Goal: Find specific page/section: Find specific page/section

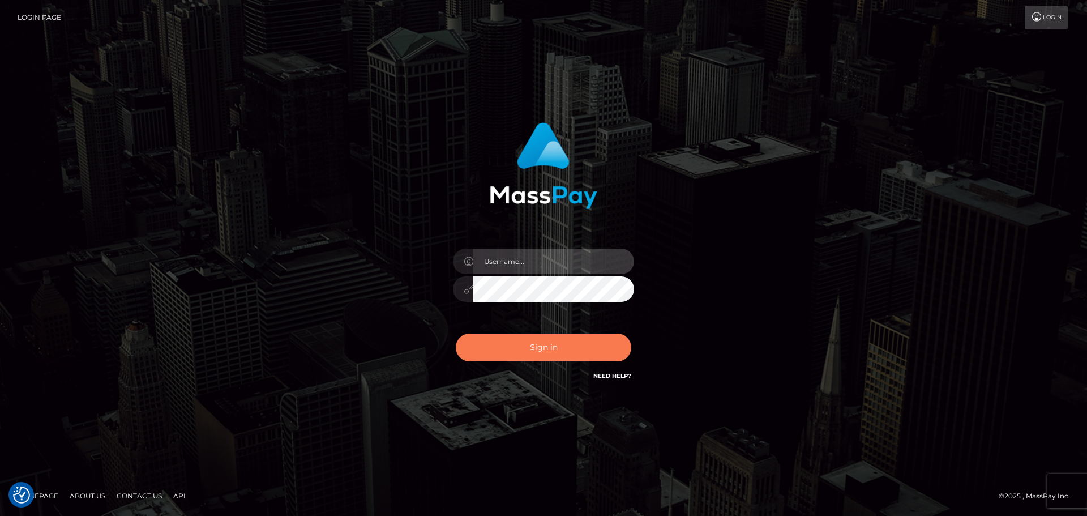
type input "Yassine Slimene"
click at [532, 339] on button "Sign in" at bounding box center [544, 348] width 176 height 28
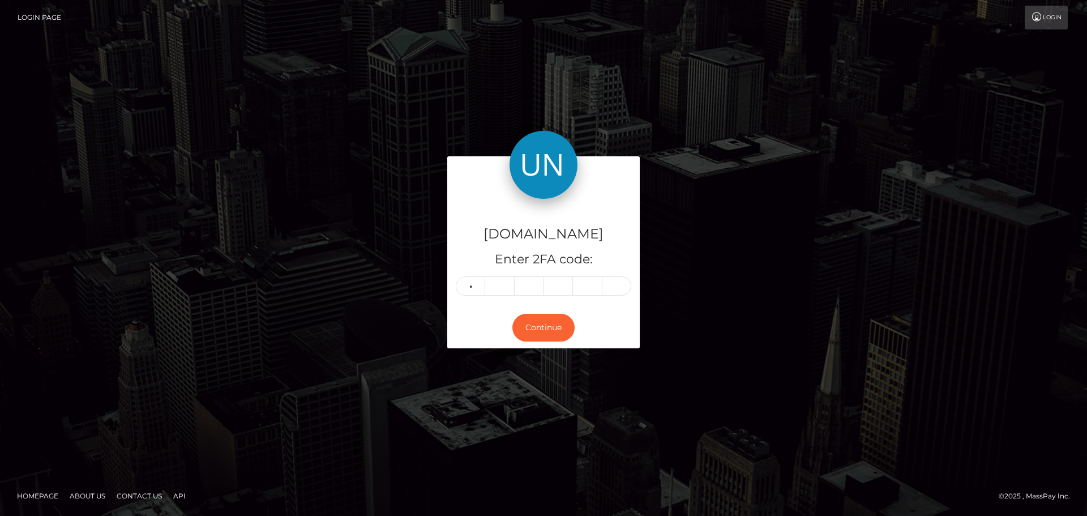
type input "6"
type input "5"
type input "8"
type input "4"
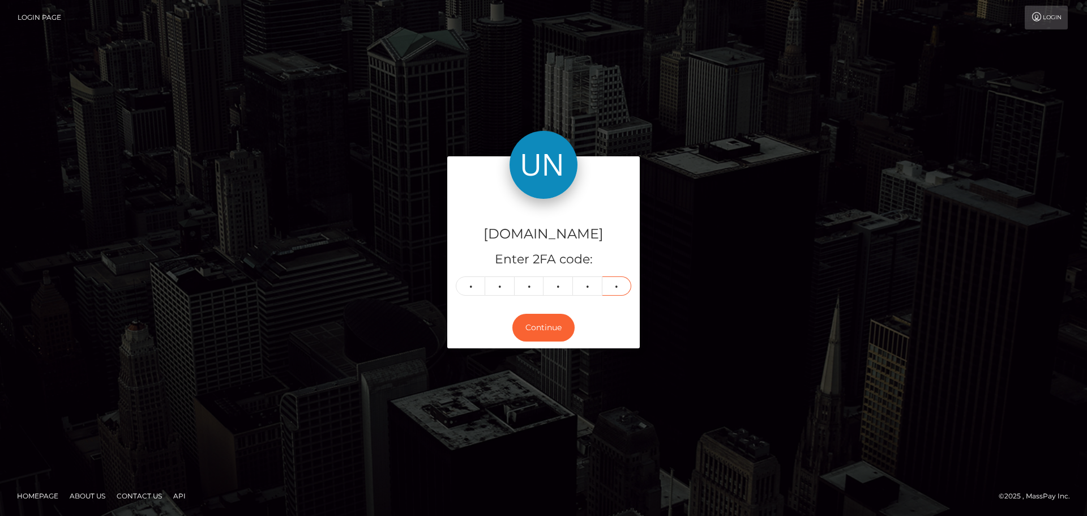
type input "3"
click at [771, 254] on div "Unlockt.me Enter 2FA code: 6 6 5 8 4 3 665843 Continue" at bounding box center [544, 257] width 646 height 203
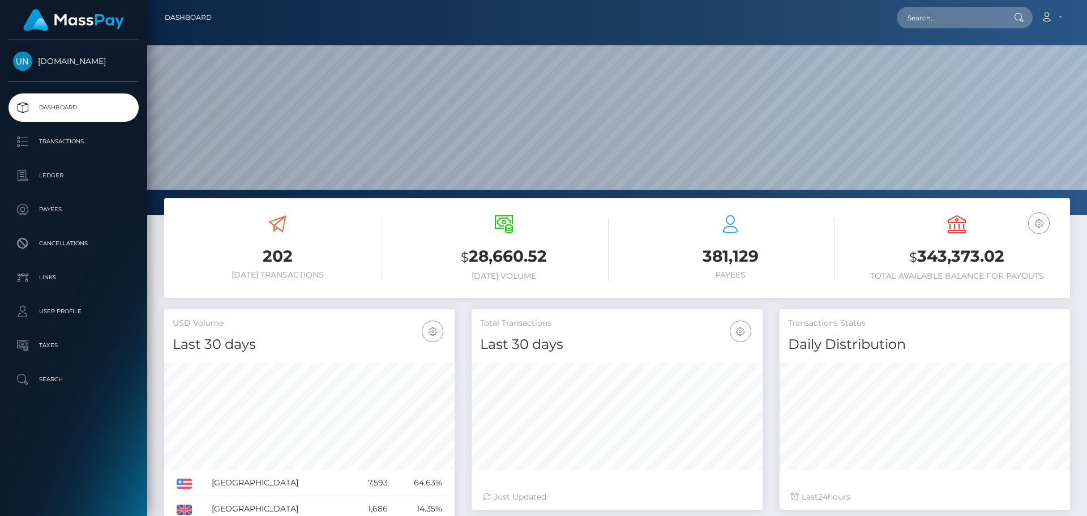
scroll to position [201, 291]
click at [960, 24] on input "text" at bounding box center [950, 18] width 106 height 22
paste input "[EMAIL_ADDRESS][DOMAIN_NAME]"
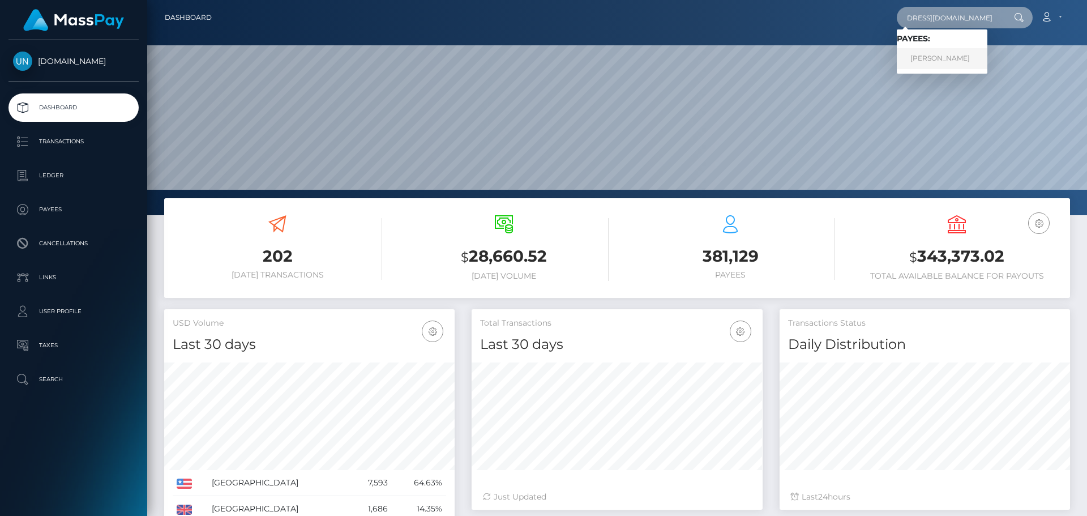
type input "[EMAIL_ADDRESS][DOMAIN_NAME]"
click at [919, 49] on link "LUCIAN PUZUR" at bounding box center [942, 58] width 91 height 21
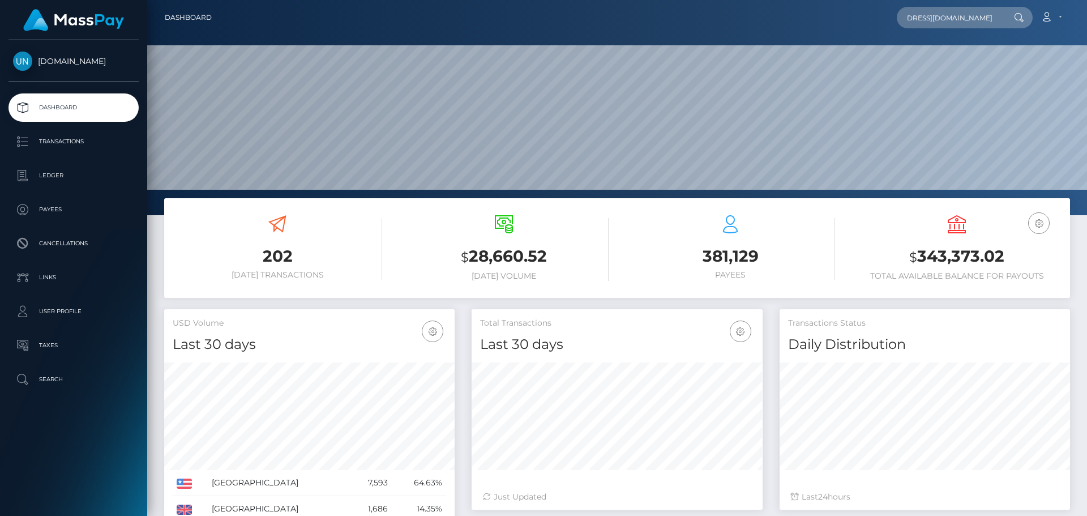
scroll to position [0, 0]
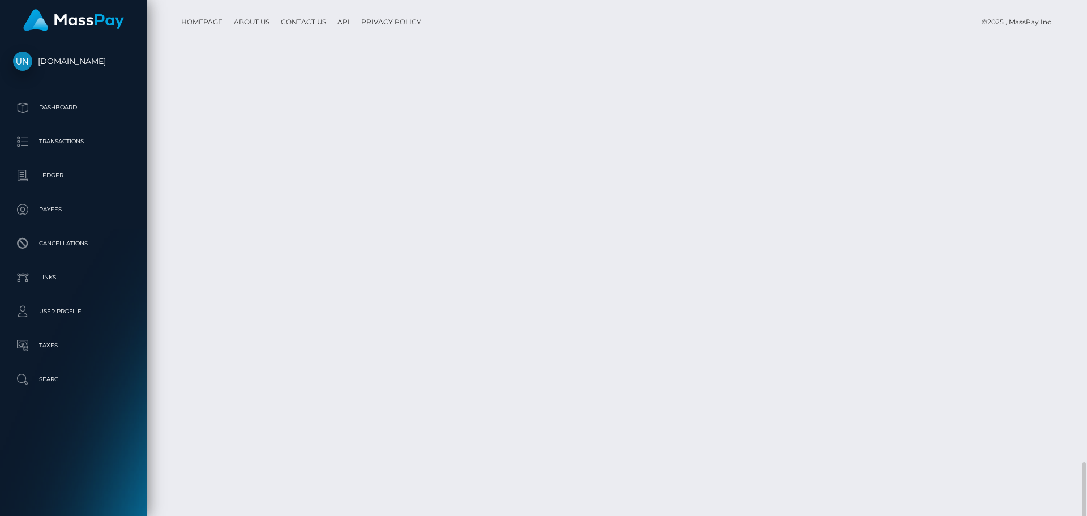
scroll to position [1987, 0]
click at [1085, 7] on div at bounding box center [1083, 258] width 8 height 516
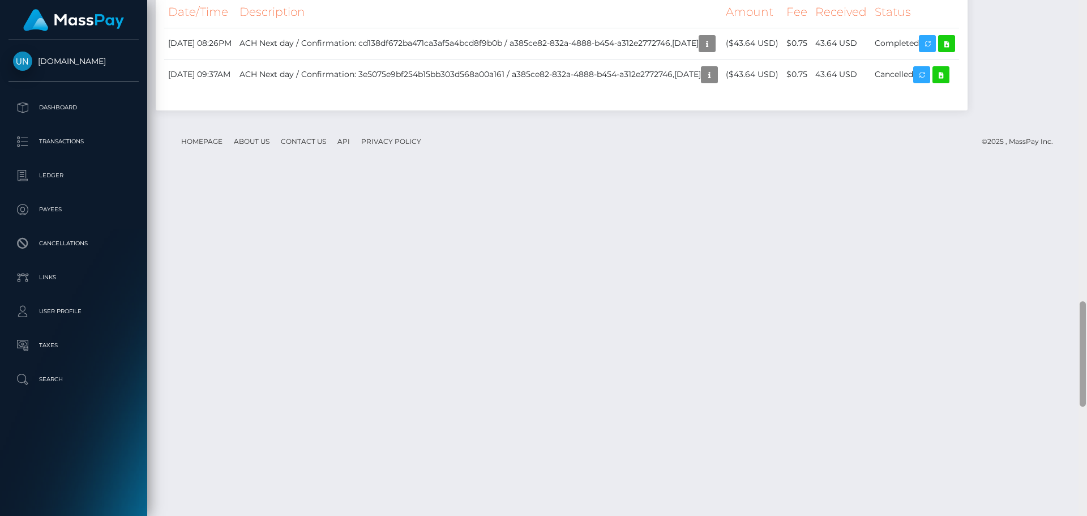
click at [1085, 7] on div at bounding box center [1083, 258] width 8 height 516
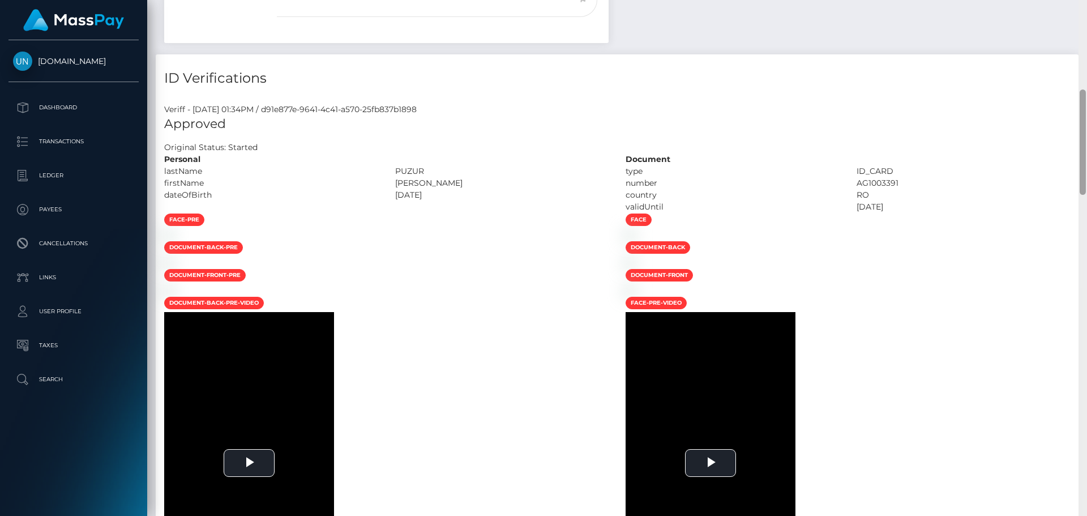
click at [1085, 7] on div "Customer Profile Loading... Loading..." at bounding box center [617, 258] width 940 height 516
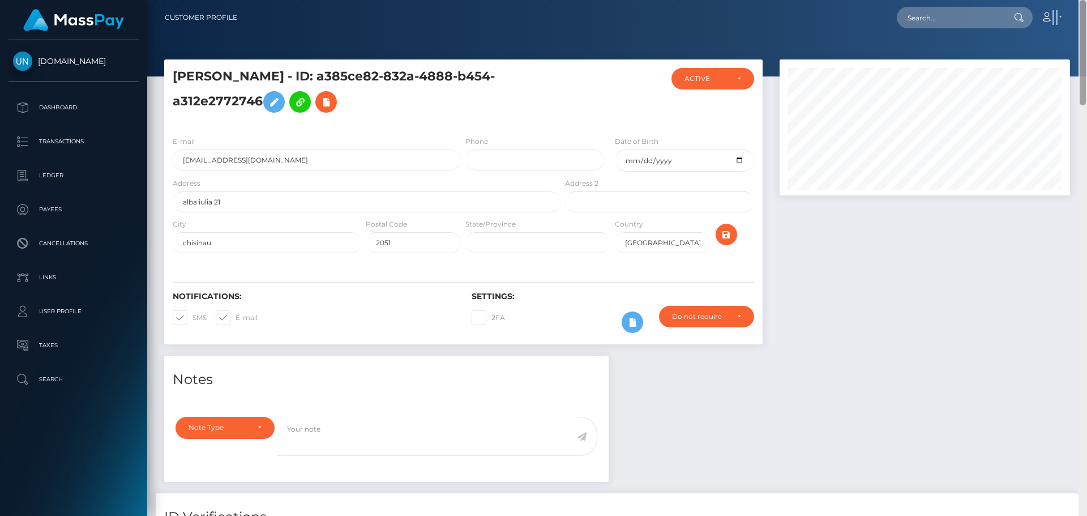
click at [1085, 7] on nav "Customer Profile Loading... Loading... Account" at bounding box center [617, 17] width 940 height 35
click at [1017, 15] on icon at bounding box center [1019, 17] width 10 height 9
click at [1011, 18] on div at bounding box center [1018, 18] width 29 height 22
drag, startPoint x: 999, startPoint y: 19, endPoint x: 997, endPoint y: 12, distance: 6.5
click at [997, 16] on input "text" at bounding box center [950, 18] width 106 height 22
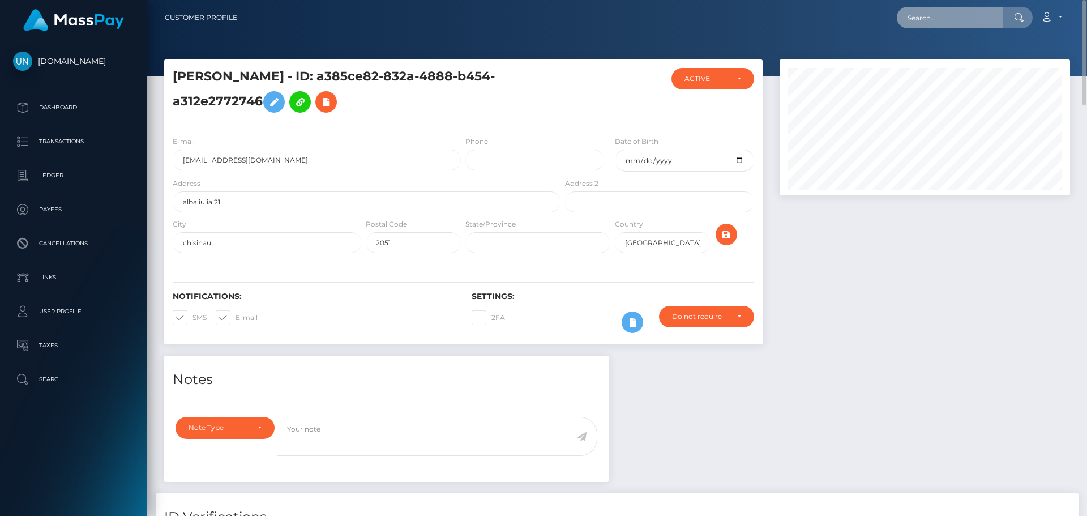
paste input "isazaman27@gmail.com"
type input "isazaman27@gmail.com"
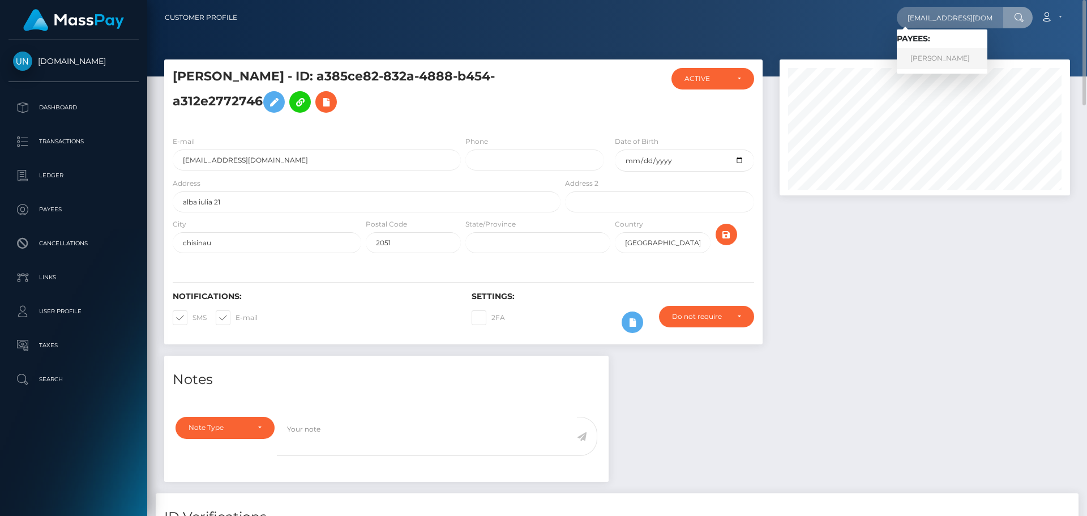
drag, startPoint x: 936, startPoint y: 54, endPoint x: 924, endPoint y: 59, distance: 13.2
click at [936, 54] on link "ISA MUHAMMAD ZAMAN" at bounding box center [942, 58] width 91 height 21
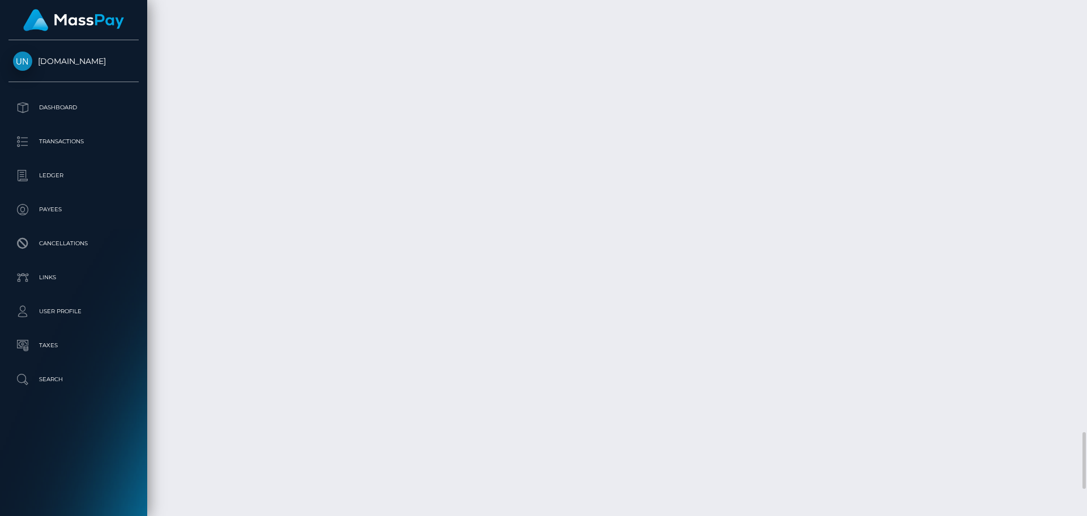
scroll to position [3738, 0]
click at [1087, 11] on div at bounding box center [1083, 258] width 8 height 516
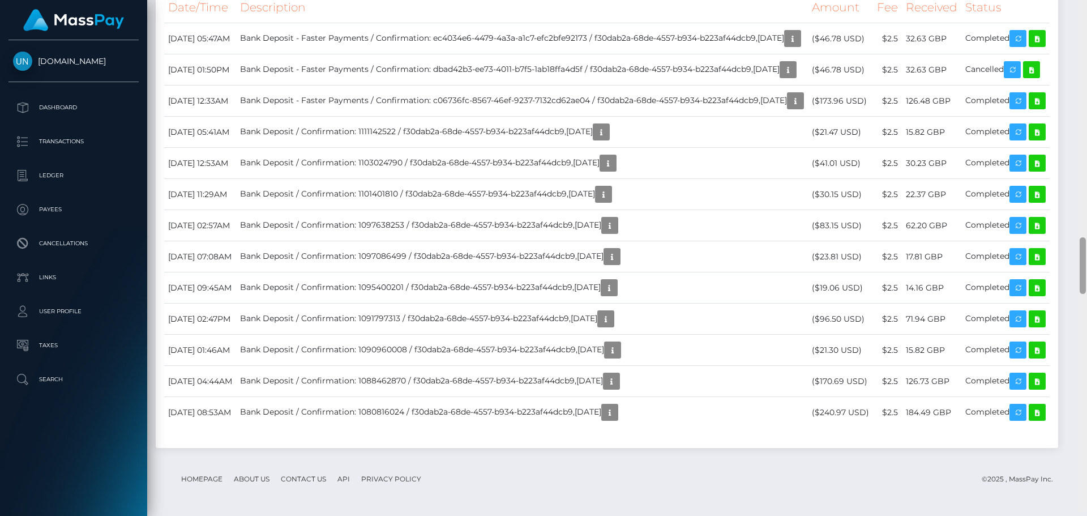
click at [1087, 11] on div at bounding box center [1083, 253] width 8 height 516
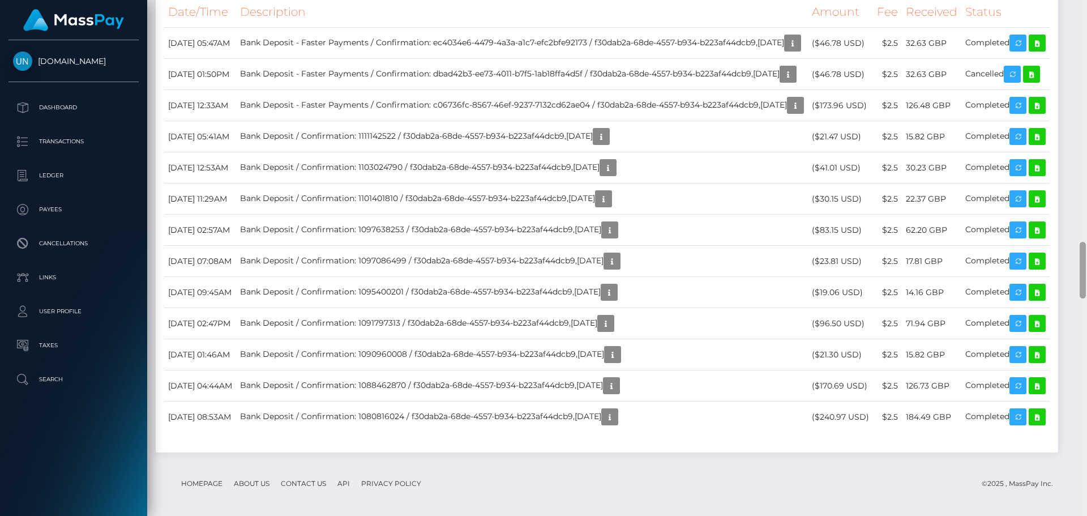
click at [1087, 11] on div at bounding box center [1083, 258] width 8 height 516
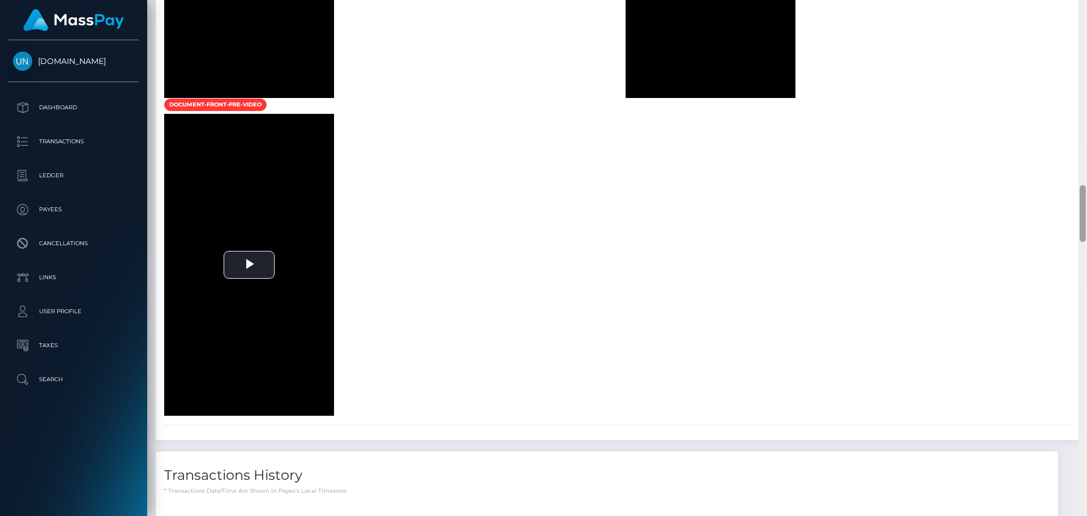
click at [1084, 11] on div at bounding box center [1083, 258] width 8 height 516
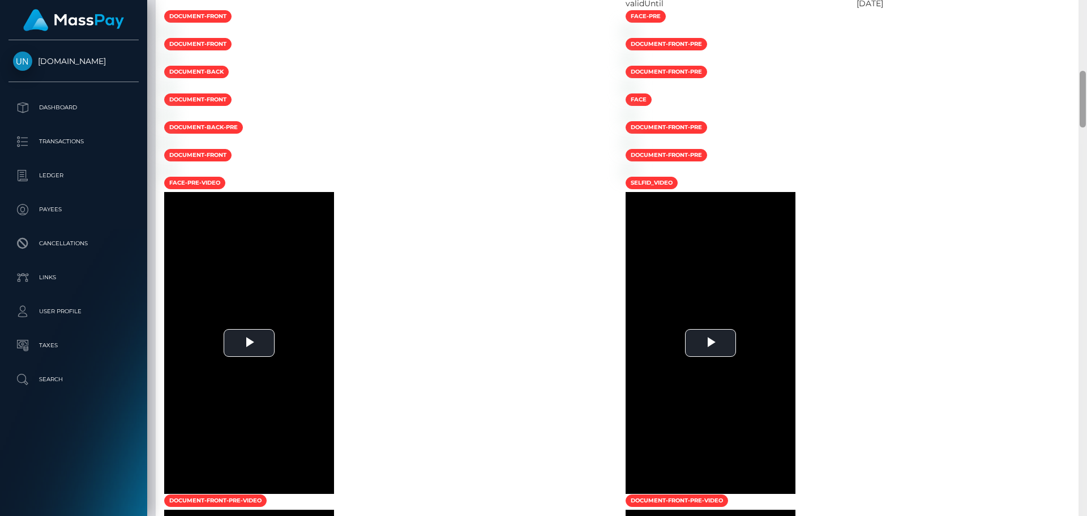
click at [1084, 11] on div at bounding box center [1083, 258] width 8 height 516
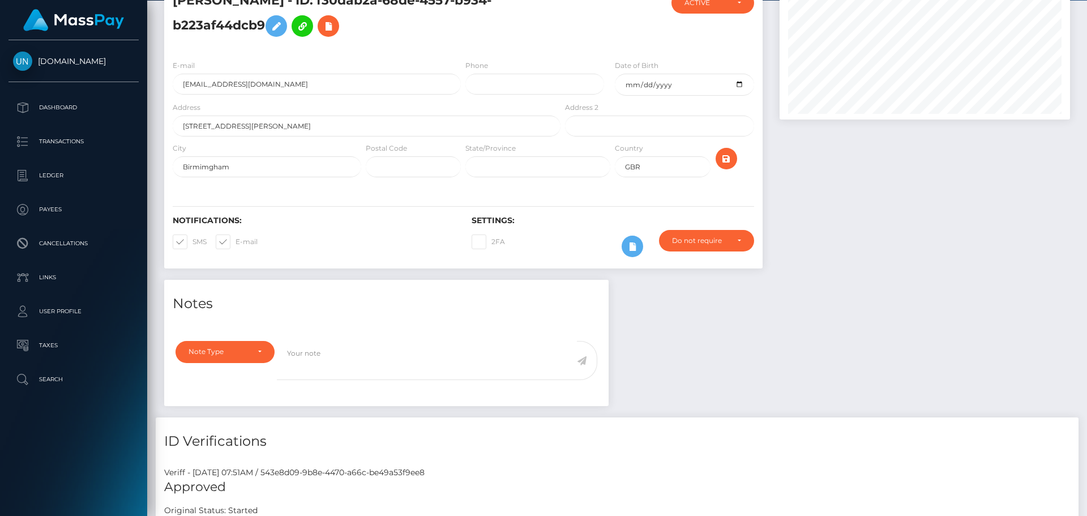
scroll to position [0, 0]
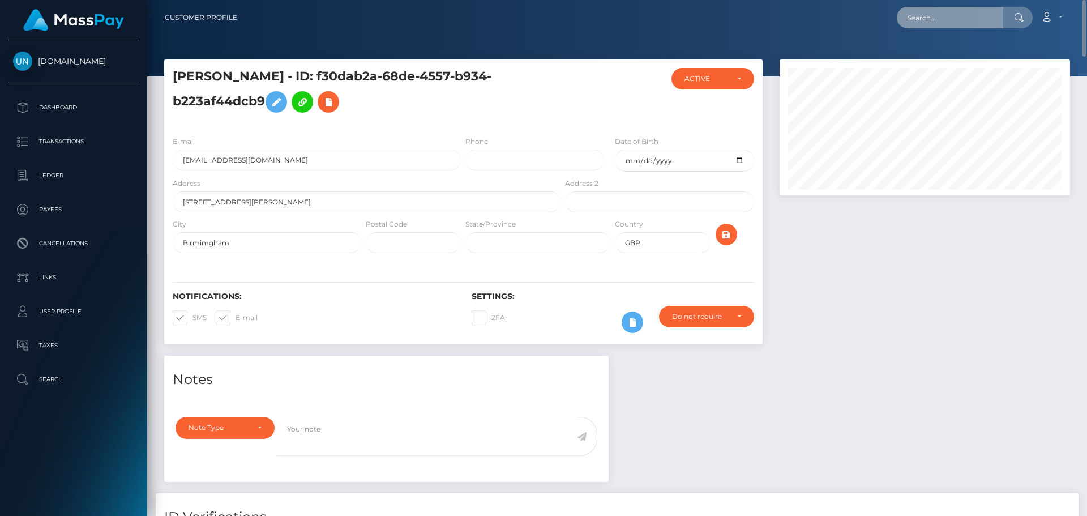
click at [975, 15] on input "text" at bounding box center [950, 18] width 106 height 22
paste input "castrosuelianie2@gmail.com"
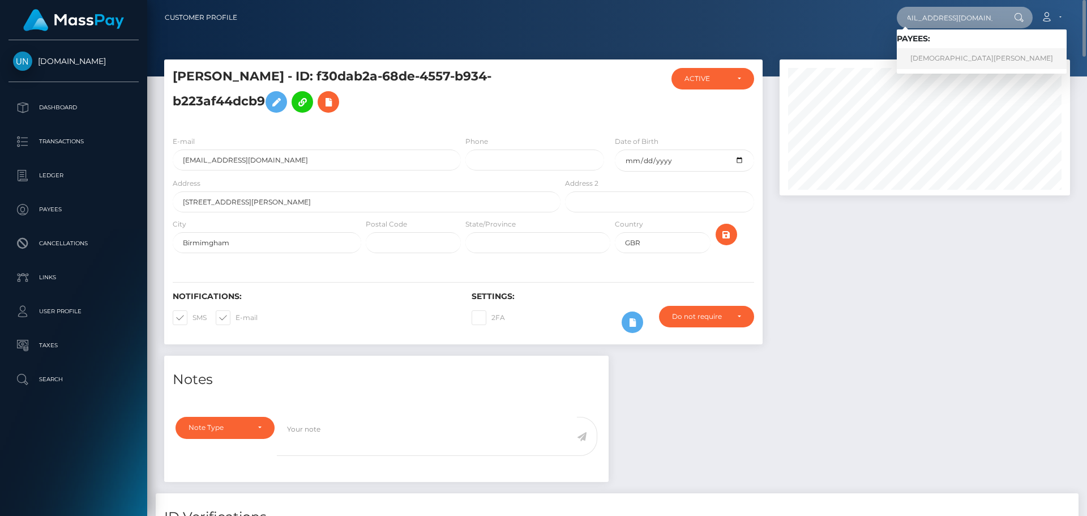
type input "castrosuelianie2@gmail.com"
click at [941, 57] on link "SUELIANIE CASTRO DIAZ" at bounding box center [982, 58] width 170 height 21
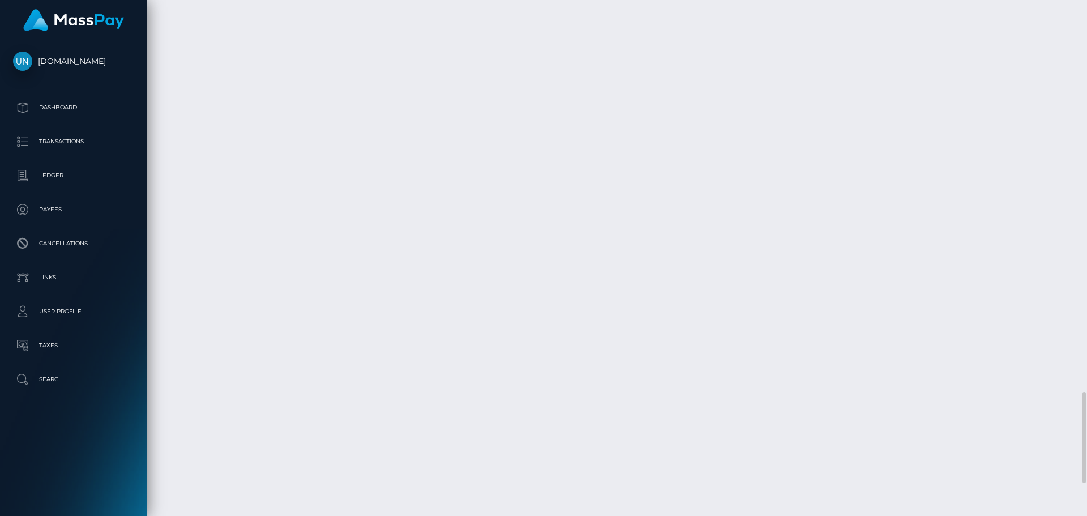
scroll to position [2394, 0]
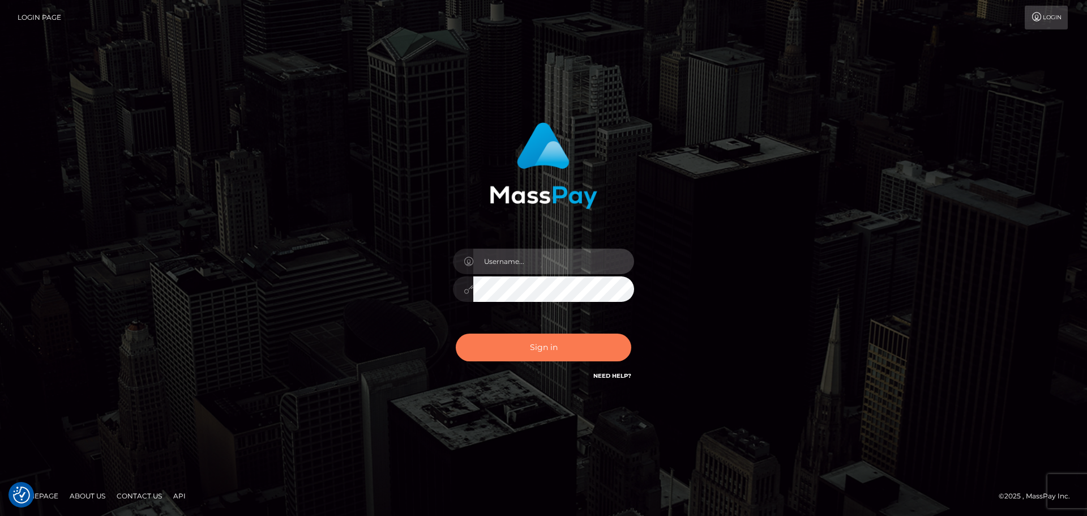
type input "[PERSON_NAME]"
click at [591, 343] on button "Sign in" at bounding box center [544, 348] width 176 height 28
type input "Yassine Slimene"
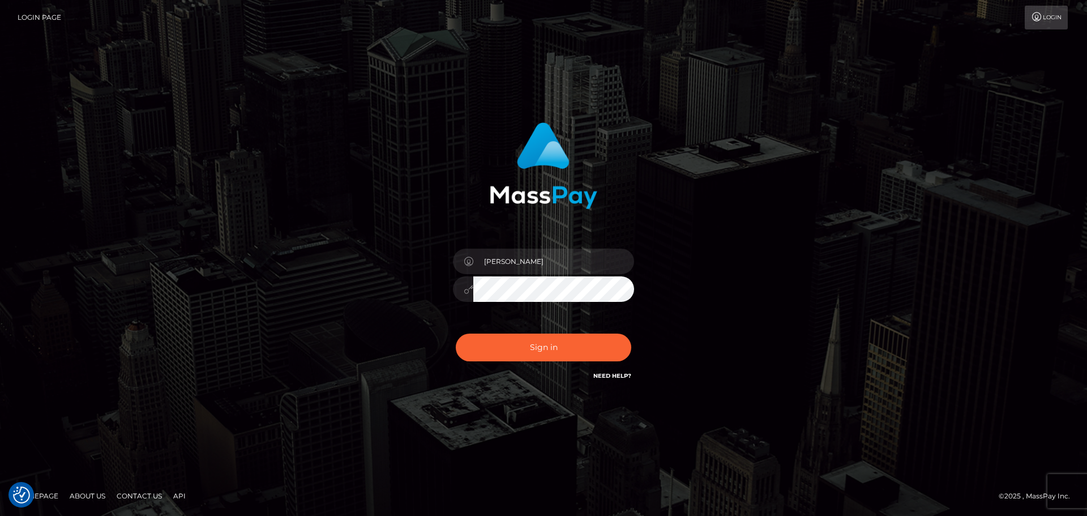
click at [520, 364] on div "Sign in Need Help?" at bounding box center [544, 352] width 198 height 50
click at [527, 350] on button "Sign in" at bounding box center [544, 348] width 176 height 28
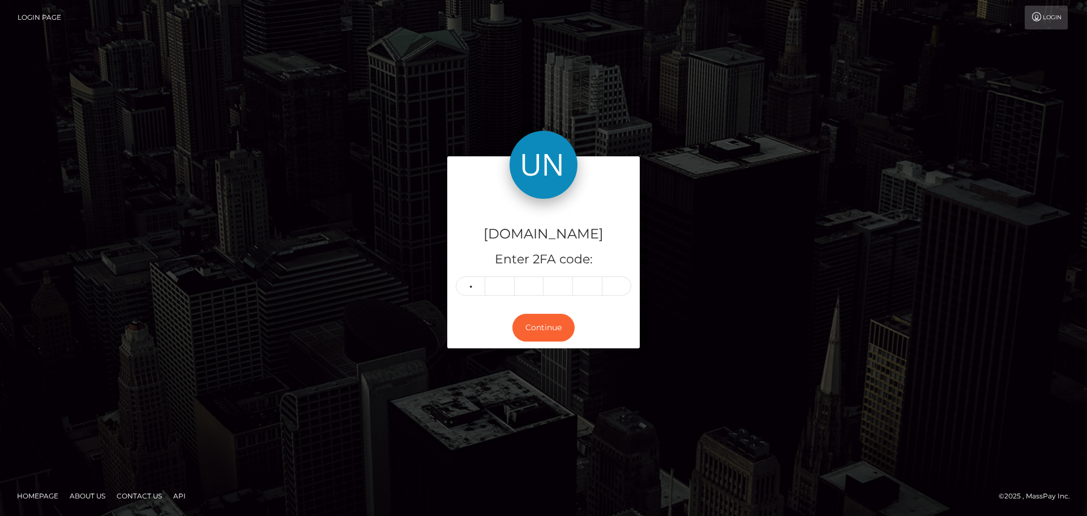
type input "9"
type input "1"
type input "4"
type input "1"
type input "4"
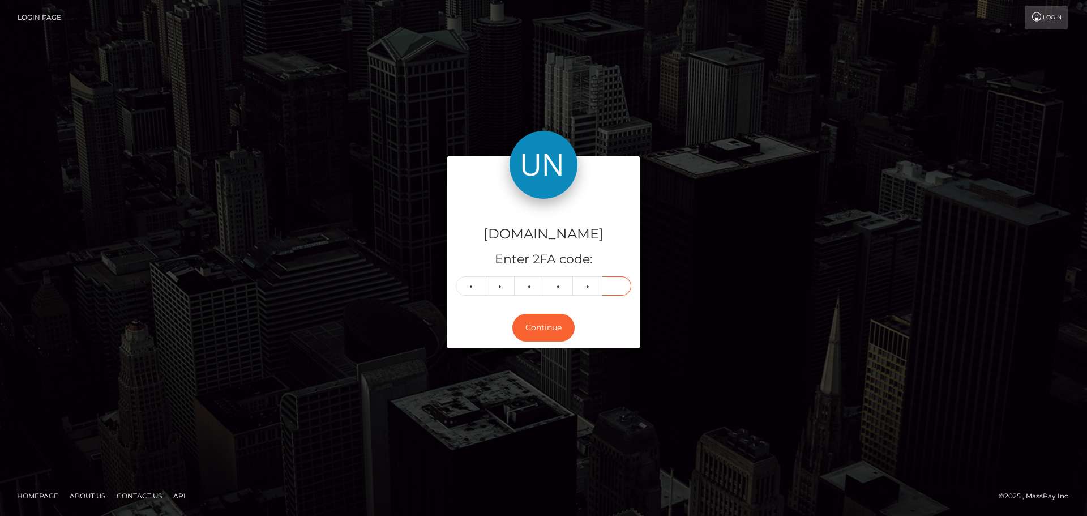
type input "8"
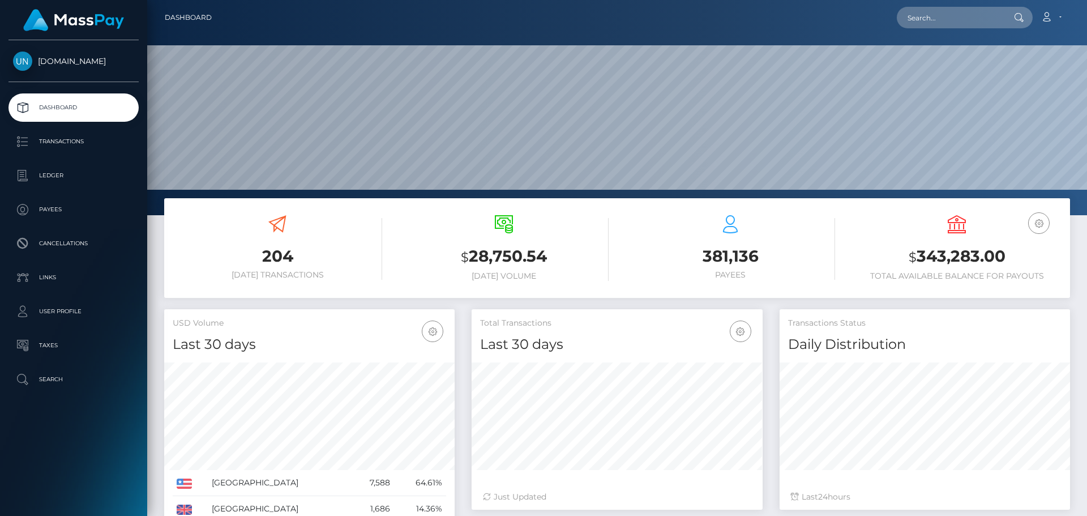
scroll to position [201, 291]
paste input "[EMAIL_ADDRESS][DOMAIN_NAME]"
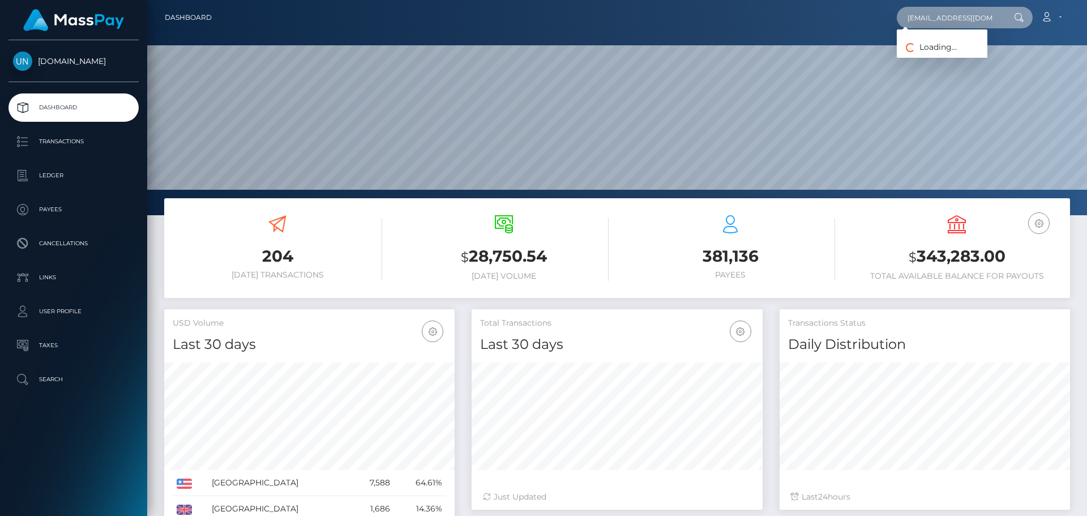
scroll to position [0, 2]
type input "[EMAIL_ADDRESS][DOMAIN_NAME]"
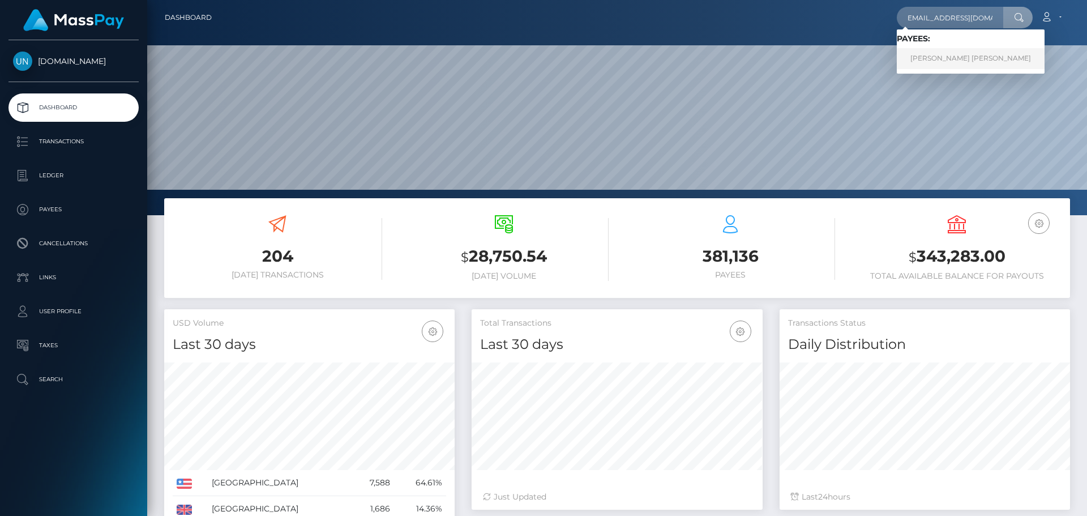
click at [968, 56] on link "[PERSON_NAME] [PERSON_NAME]" at bounding box center [971, 58] width 148 height 21
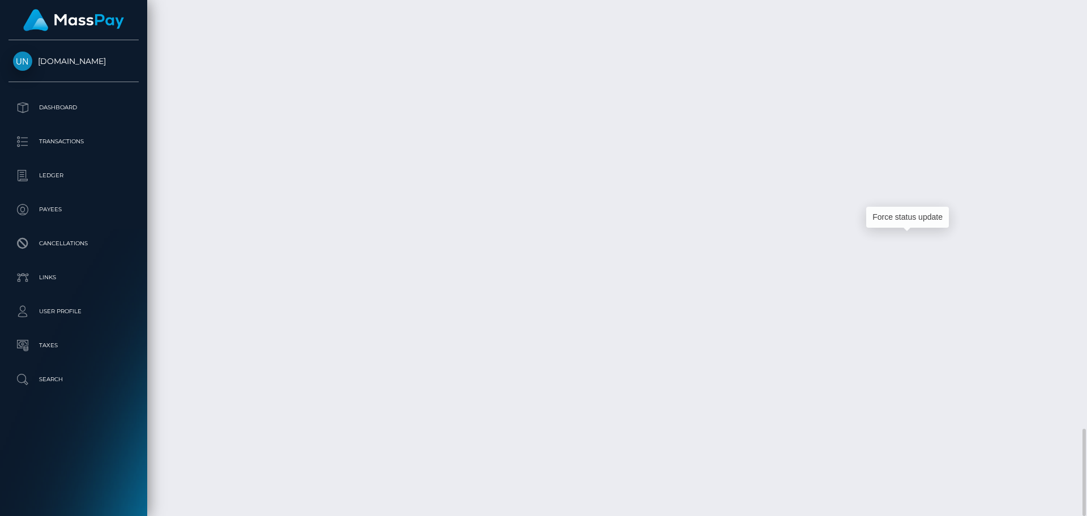
scroll to position [136, 291]
click at [1087, 20] on div at bounding box center [1083, 258] width 8 height 516
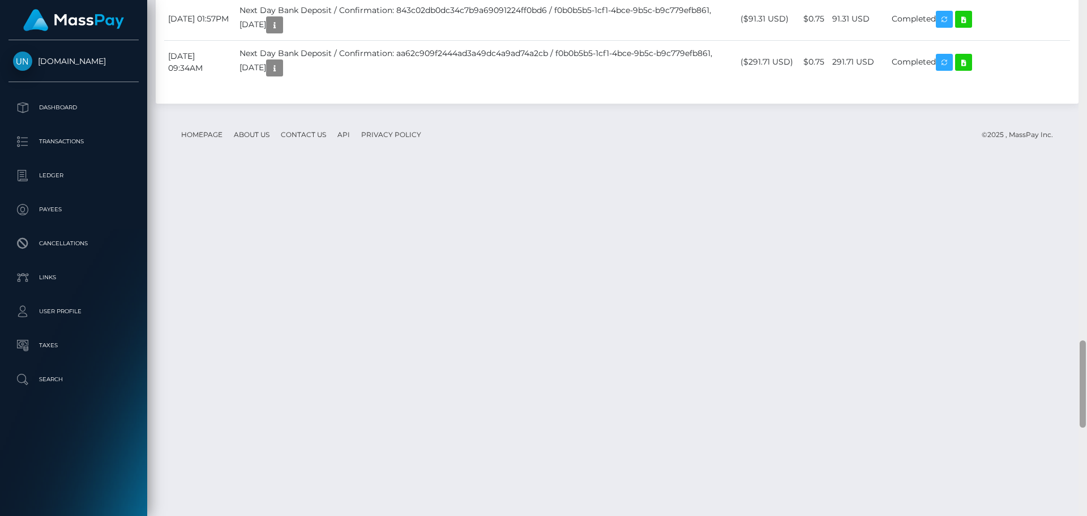
click at [1087, 20] on div at bounding box center [1083, 258] width 8 height 516
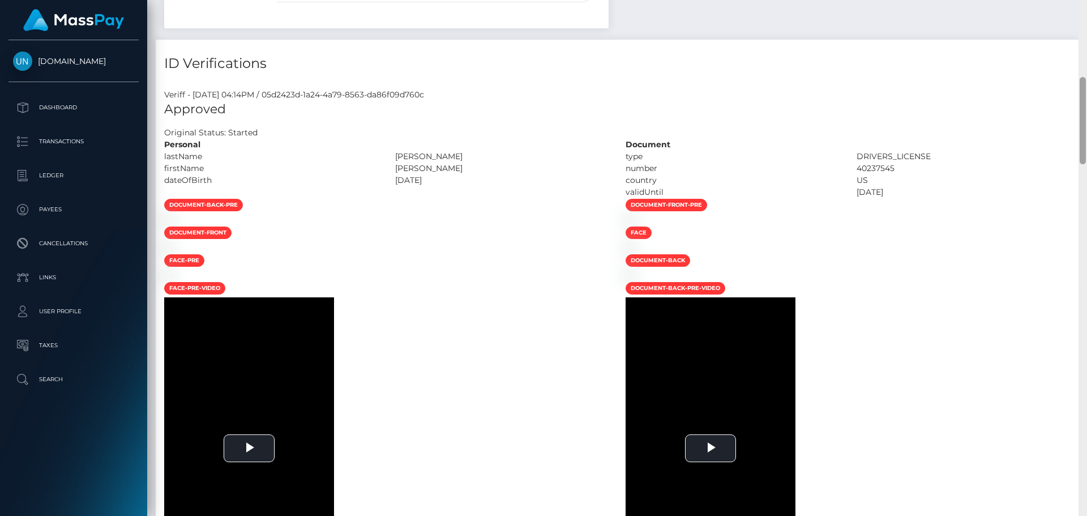
click at [1087, 20] on div "Customer Profile Loading... Loading..." at bounding box center [617, 258] width 940 height 516
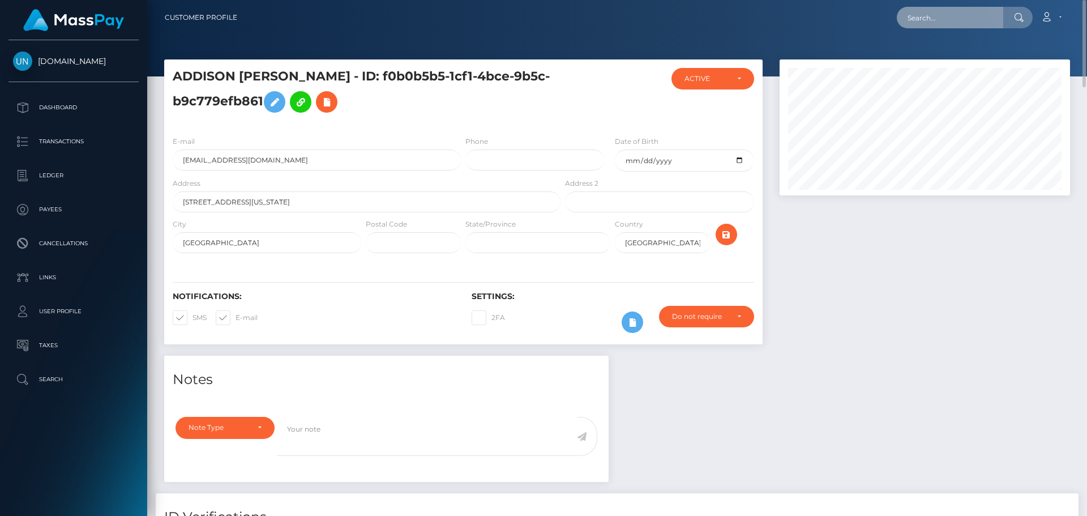
click at [958, 23] on input "text" at bounding box center [950, 18] width 106 height 22
paste input "[EMAIL_ADDRESS][DOMAIN_NAME]"
type input "[EMAIL_ADDRESS][DOMAIN_NAME]"
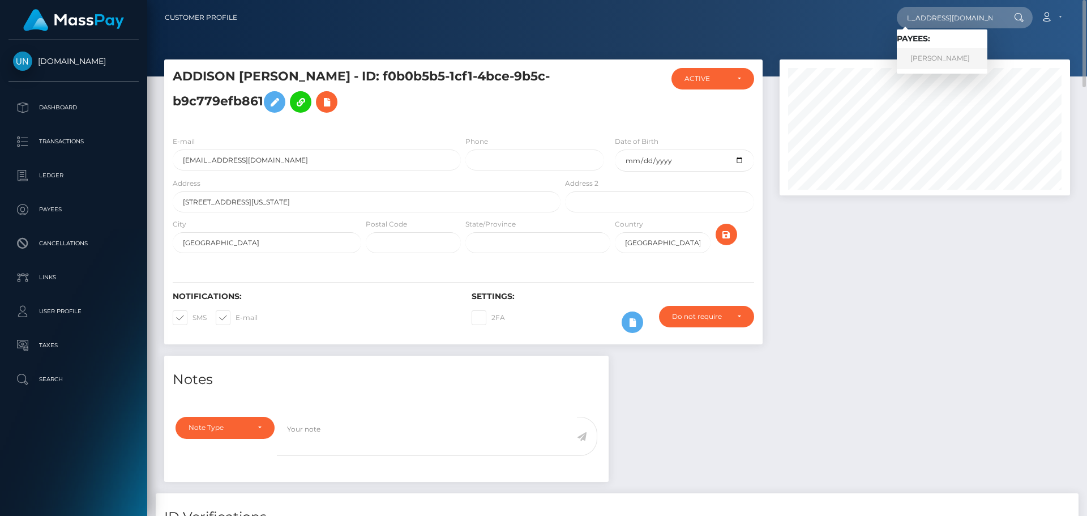
click at [943, 59] on link "BILLY FRANCIS BRODERICK" at bounding box center [942, 58] width 91 height 21
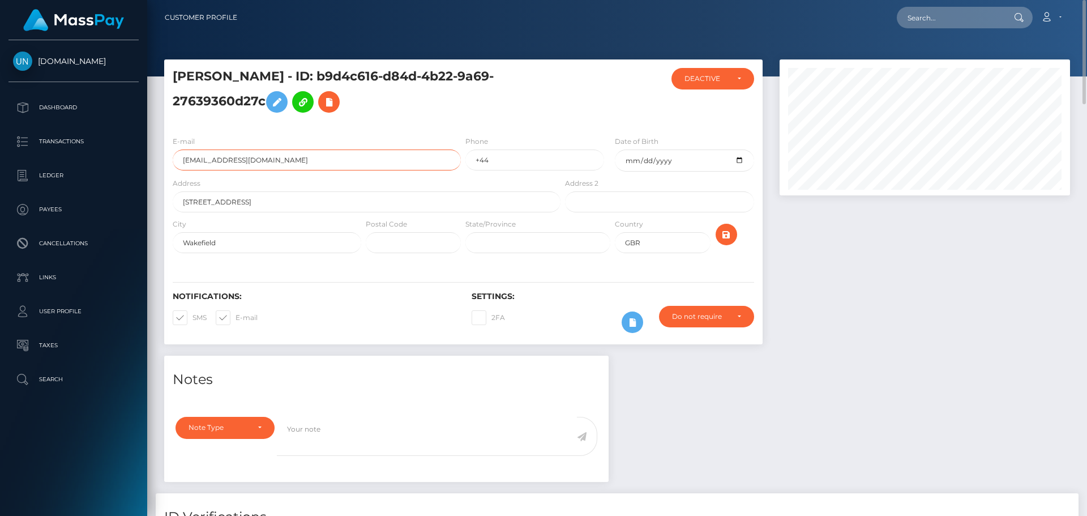
click at [292, 168] on input "[EMAIL_ADDRESS][DOMAIN_NAME]" at bounding box center [317, 160] width 288 height 21
click at [180, 68] on h5 "[PERSON_NAME] - ID: b9d4c616-d84d-4b22-9a69-27639360d27c" at bounding box center [364, 93] width 382 height 50
drag, startPoint x: 176, startPoint y: 71, endPoint x: 268, endPoint y: 66, distance: 93.0
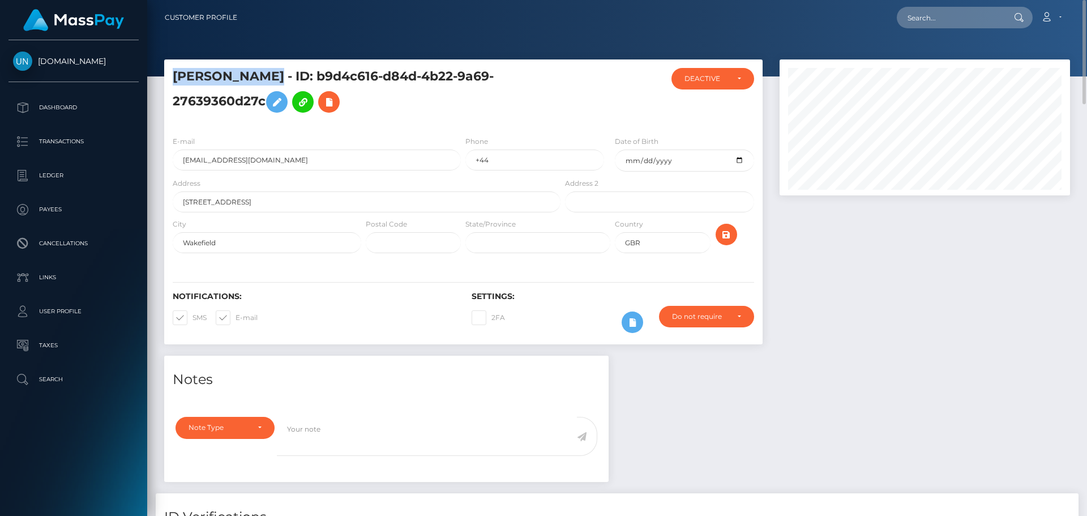
click at [268, 66] on div "[PERSON_NAME] - ID: b9d4c616-d84d-4b22-9a69-27639360d27c ACTIVE DEACTIVE CLOSED" at bounding box center [463, 92] width 599 height 67
copy h5 "[PERSON_NAME]"
click at [895, 272] on div at bounding box center [925, 207] width 308 height 296
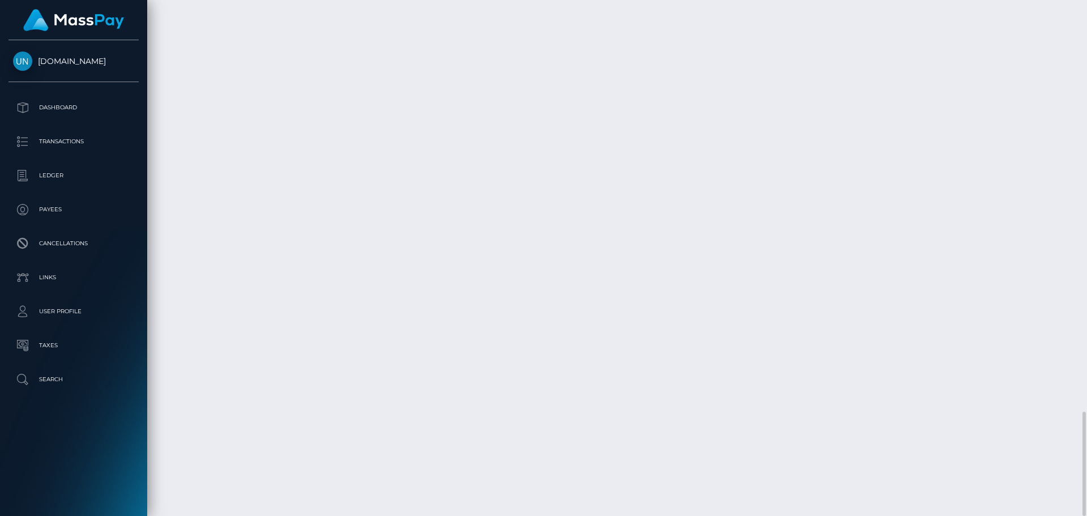
scroll to position [136, 291]
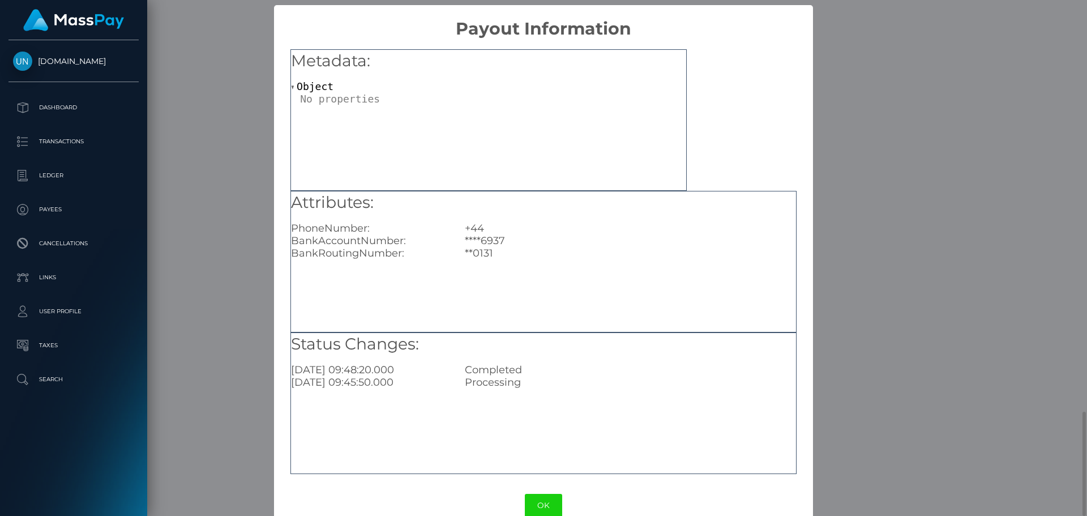
scroll to position [0, 0]
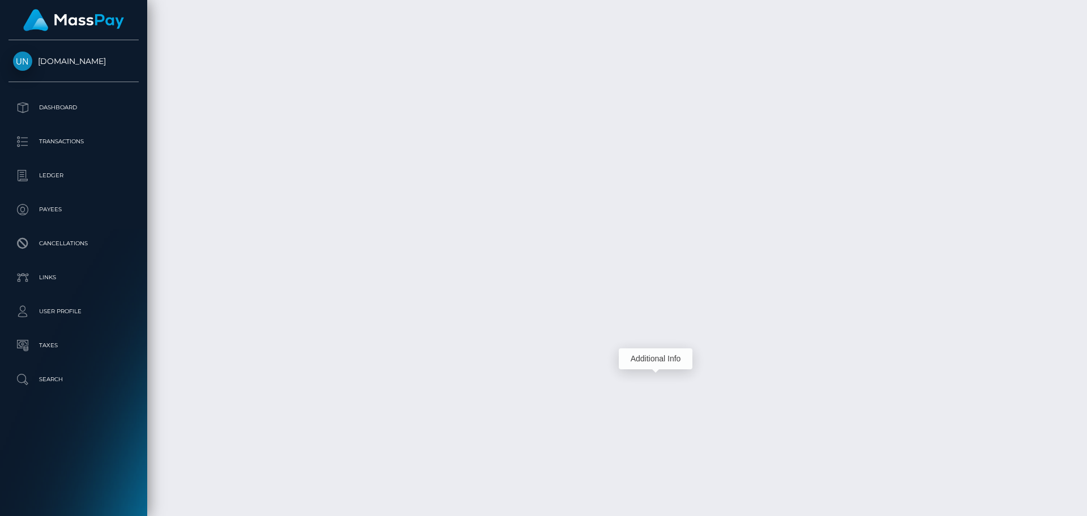
click at [662, 348] on div "Additional Info" at bounding box center [656, 358] width 74 height 21
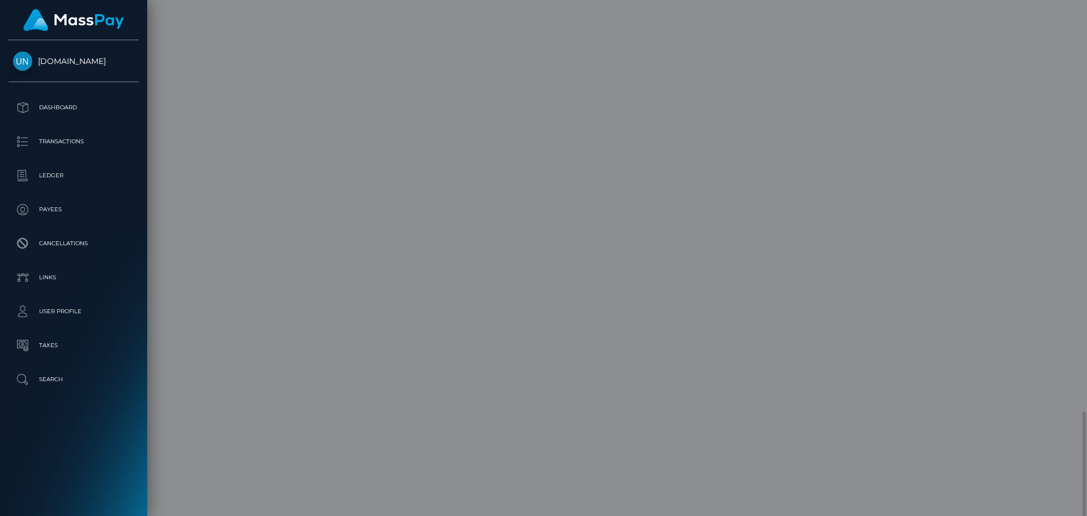
scroll to position [0, 0]
click at [659, 373] on div "Status Changes: 2024-07-27 09:48:20.000 Completed 2024-07-27 09:45:50.000 Proce…" at bounding box center [544, 403] width 506 height 142
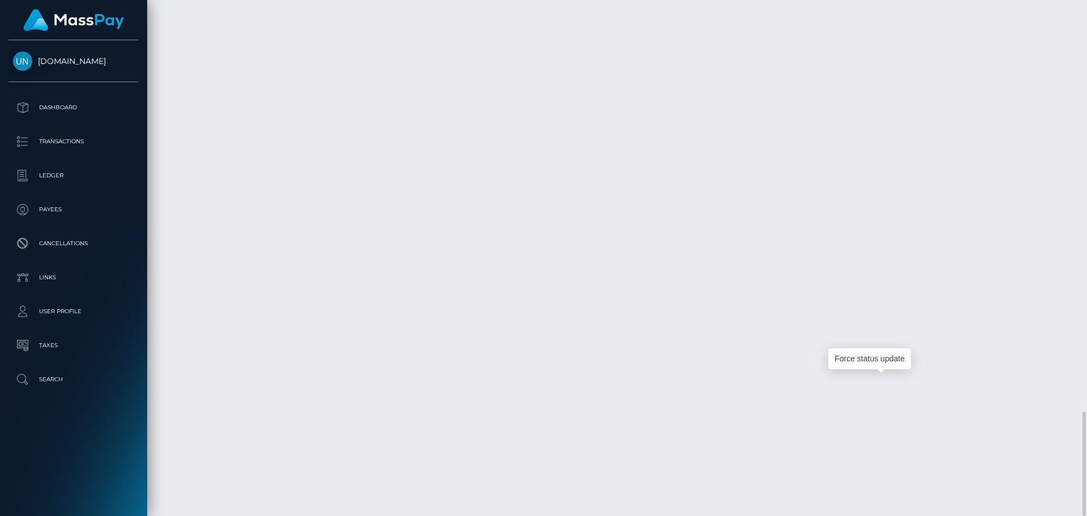
scroll to position [136, 291]
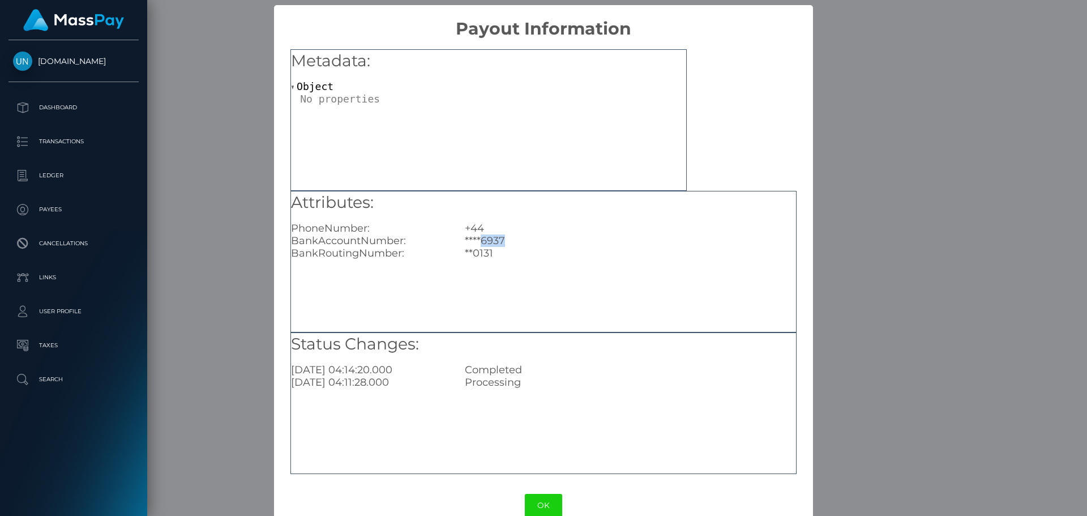
copy div "6937"
drag, startPoint x: 509, startPoint y: 241, endPoint x: 480, endPoint y: 240, distance: 28.9
click at [480, 240] on div "****6937" at bounding box center [631, 240] width 348 height 12
click at [795, 489] on div "OK No Cancel" at bounding box center [543, 505] width 539 height 35
click at [962, 454] on div "× Payout Information Metadata: Object Attributes: PhoneNumber: +44 BankAccountN…" at bounding box center [543, 258] width 1087 height 516
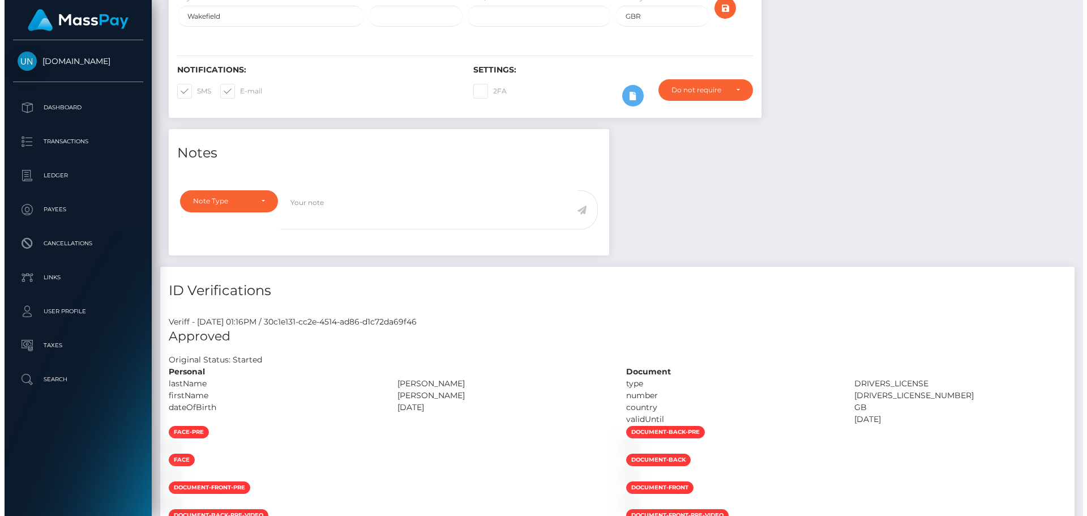
scroll to position [0, 0]
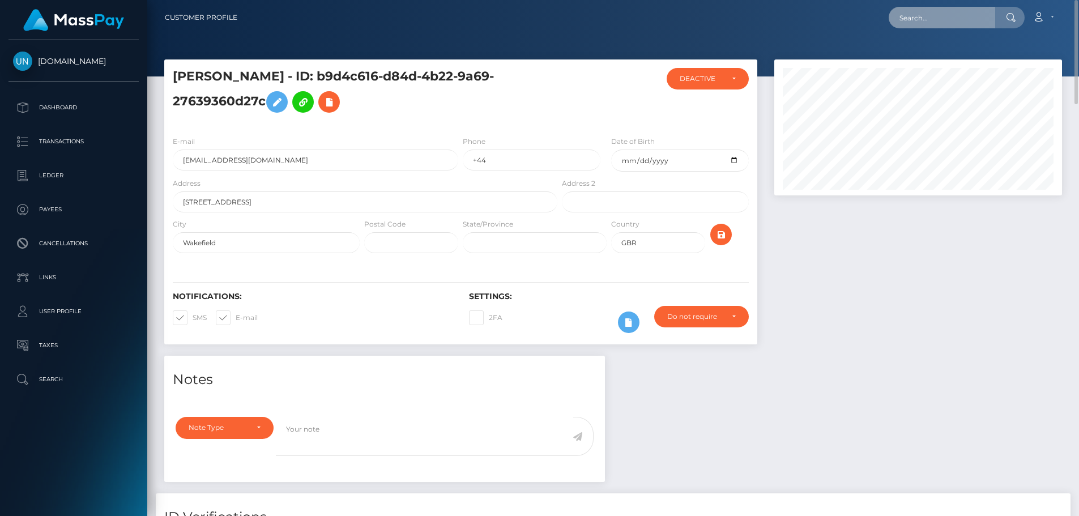
click at [902, 10] on input "text" at bounding box center [942, 18] width 106 height 22
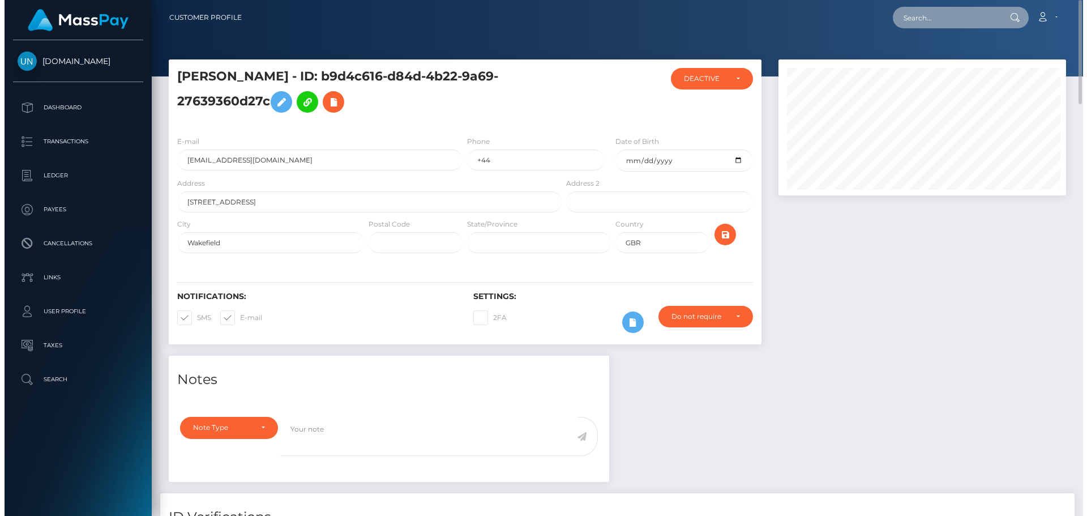
scroll to position [136, 291]
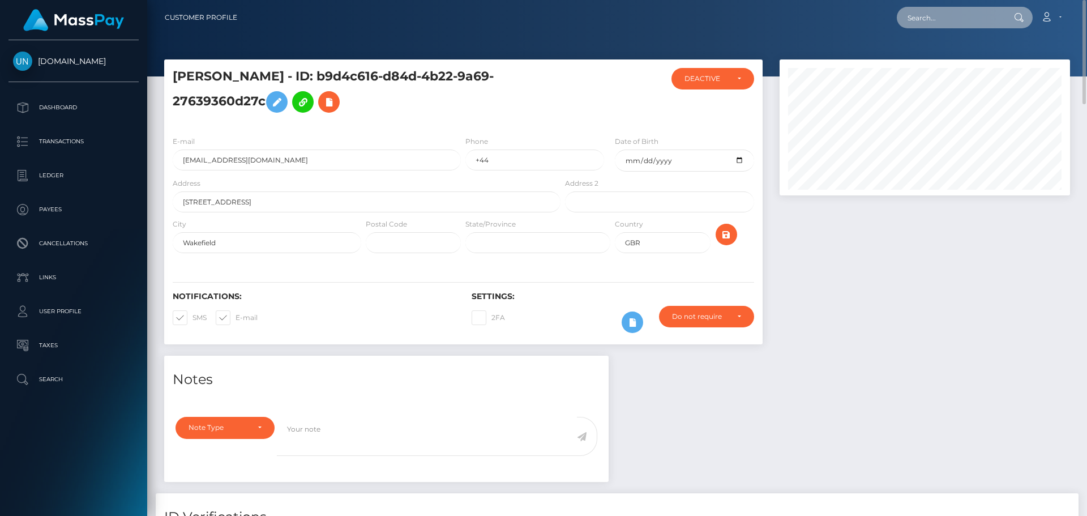
paste input "saskia.mayaud@icloud.com"
type input "saskia.mayaud@icloud.com"
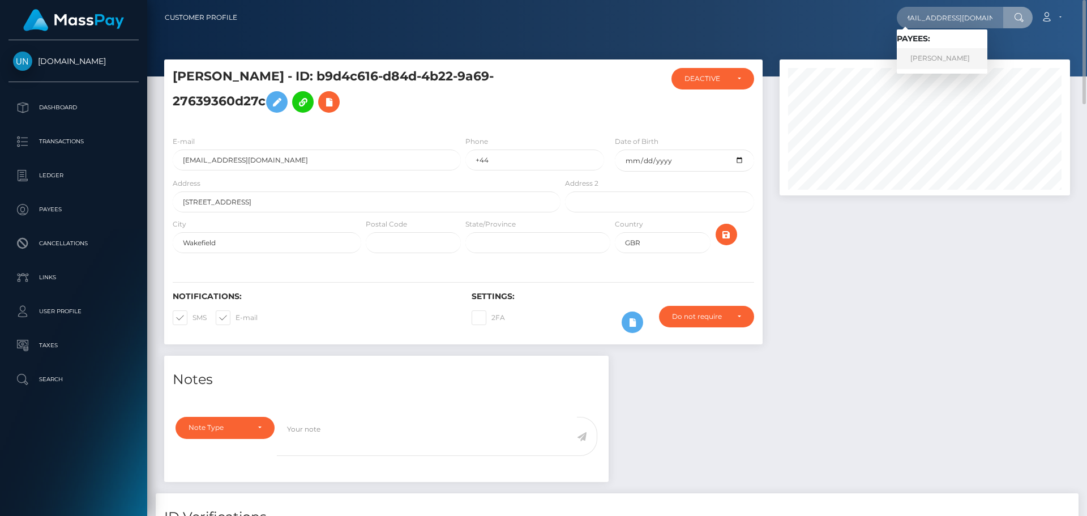
click at [965, 61] on link "SASKIA SHANTAL MAYAUD" at bounding box center [942, 58] width 91 height 21
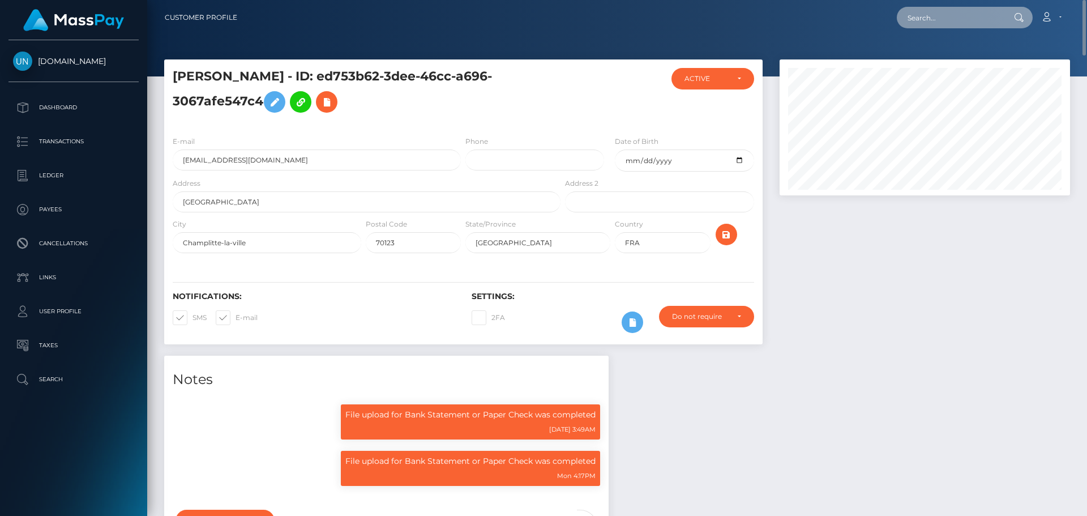
click at [946, 17] on input "text" at bounding box center [950, 18] width 106 height 22
paste input "[EMAIL_ADDRESS][DOMAIN_NAME]"
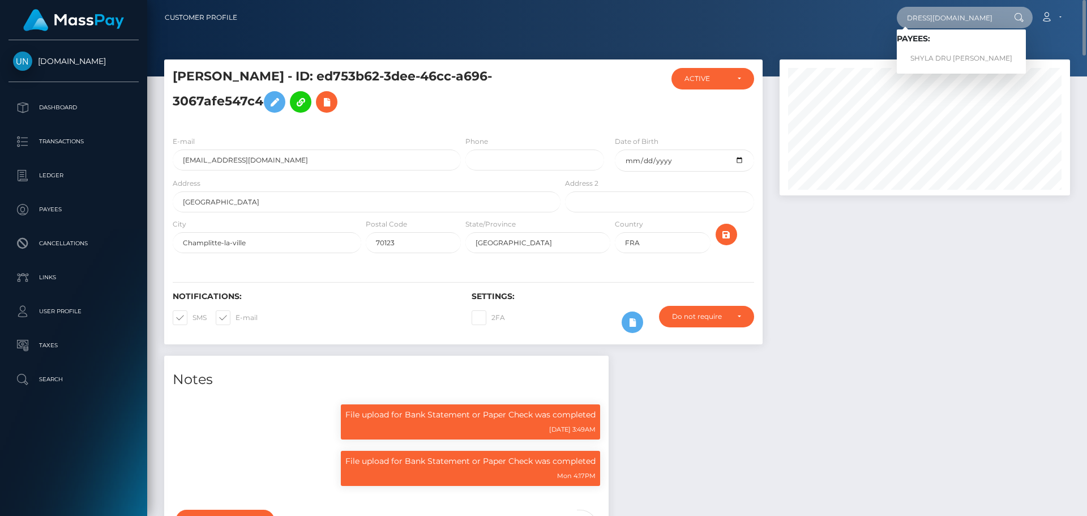
type input "[EMAIL_ADDRESS][DOMAIN_NAME]"
drag, startPoint x: 937, startPoint y: 59, endPoint x: 940, endPoint y: 52, distance: 8.1
click at [940, 52] on link "SHYLA DRU YANKTON YANKTON" at bounding box center [961, 58] width 129 height 21
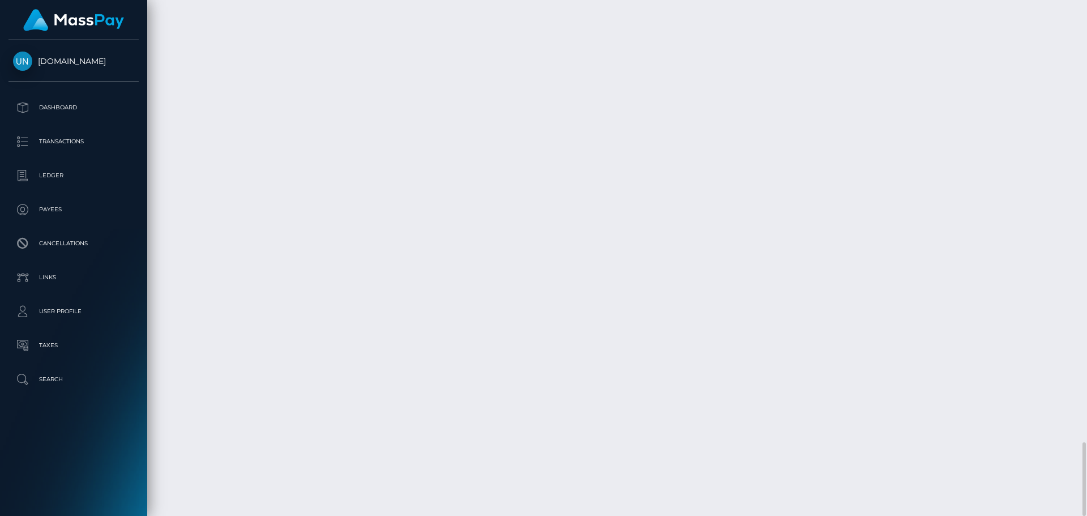
scroll to position [2924, 0]
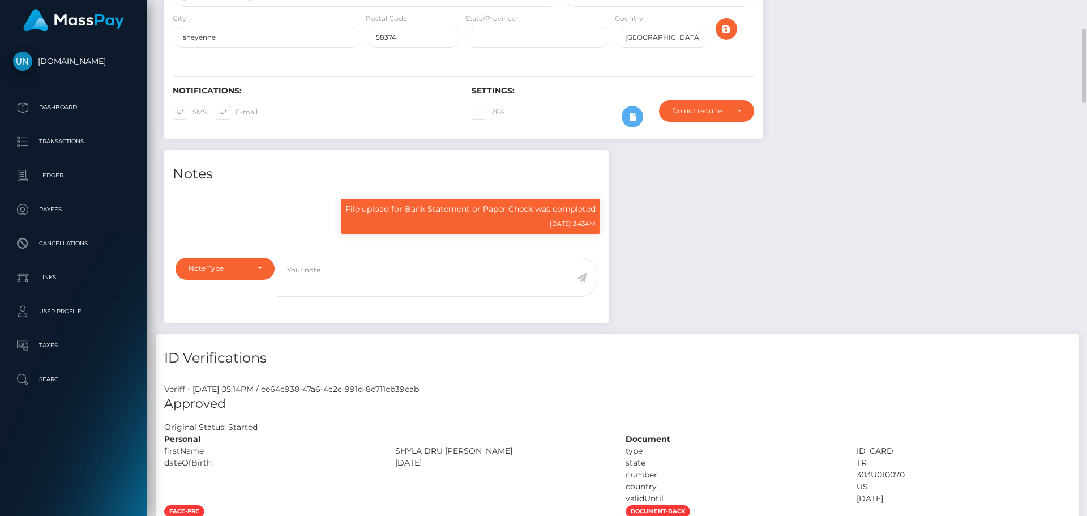
scroll to position [0, 0]
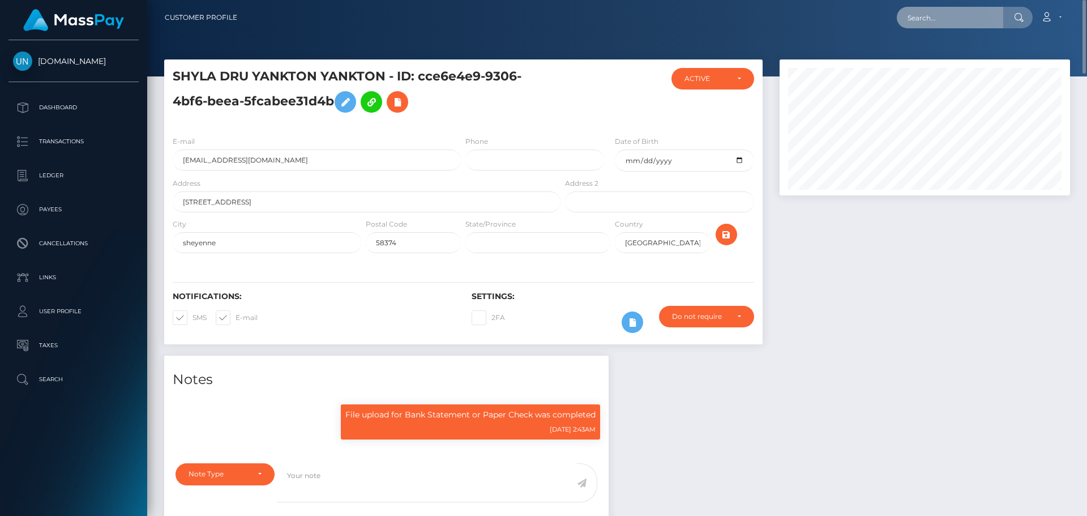
click at [988, 16] on input "text" at bounding box center [950, 18] width 106 height 22
paste input "[EMAIL_ADDRESS][DOMAIN_NAME]"
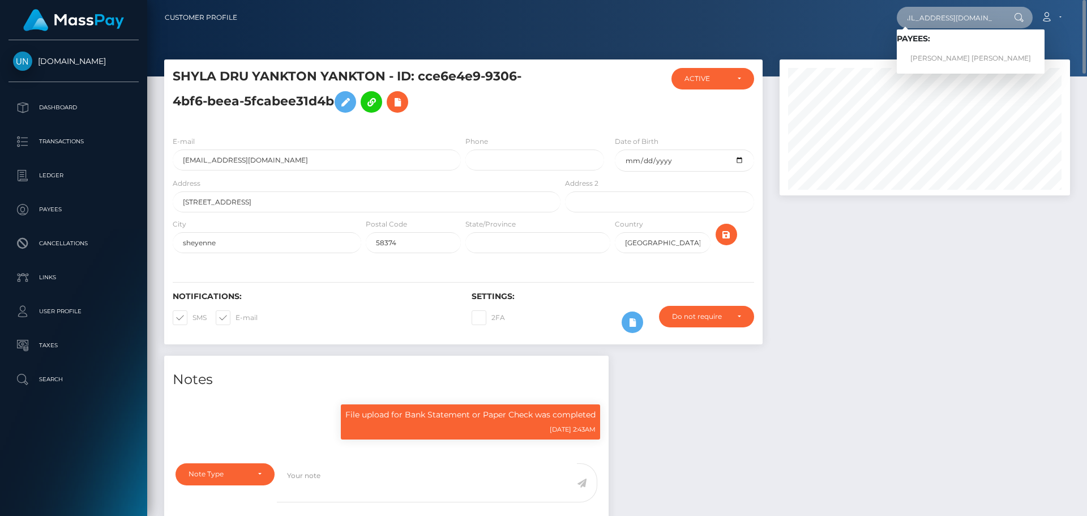
type input "[EMAIL_ADDRESS][DOMAIN_NAME]"
drag, startPoint x: 923, startPoint y: 51, endPoint x: 894, endPoint y: 65, distance: 32.2
click at [923, 54] on link "[PERSON_NAME] [PERSON_NAME]" at bounding box center [971, 58] width 148 height 21
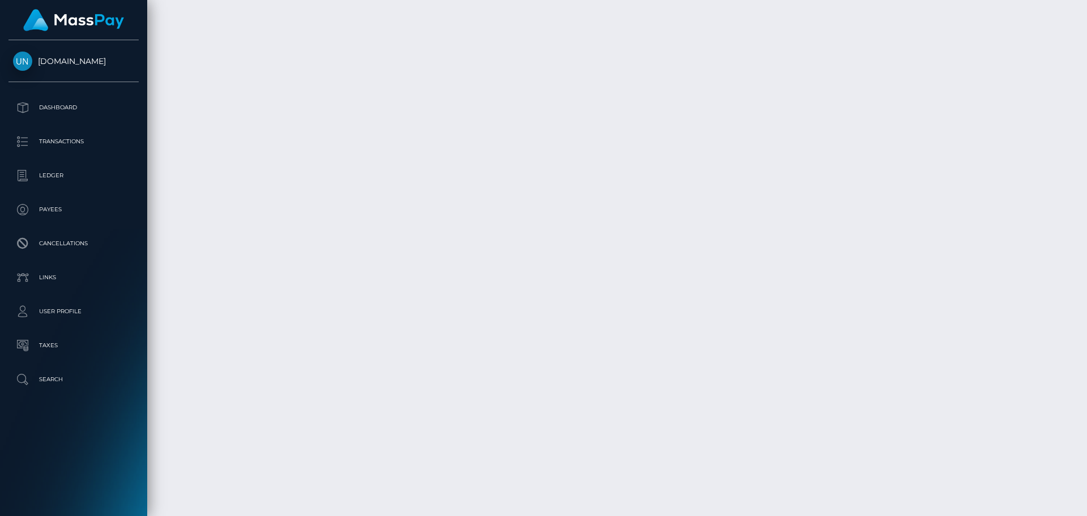
scroll to position [2826, 0]
click at [1087, 37] on div at bounding box center [1083, 258] width 8 height 516
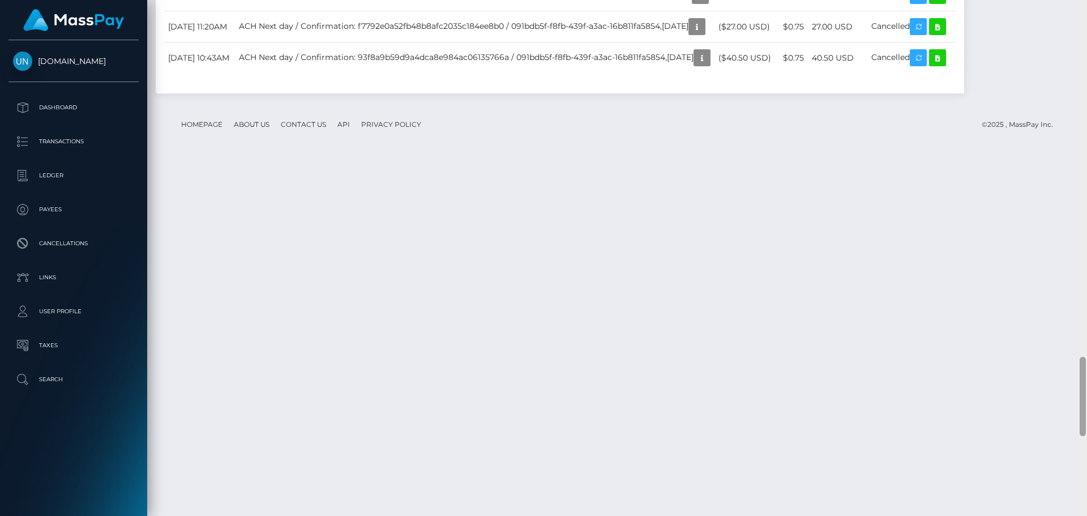
click at [1087, 23] on div at bounding box center [1083, 258] width 8 height 516
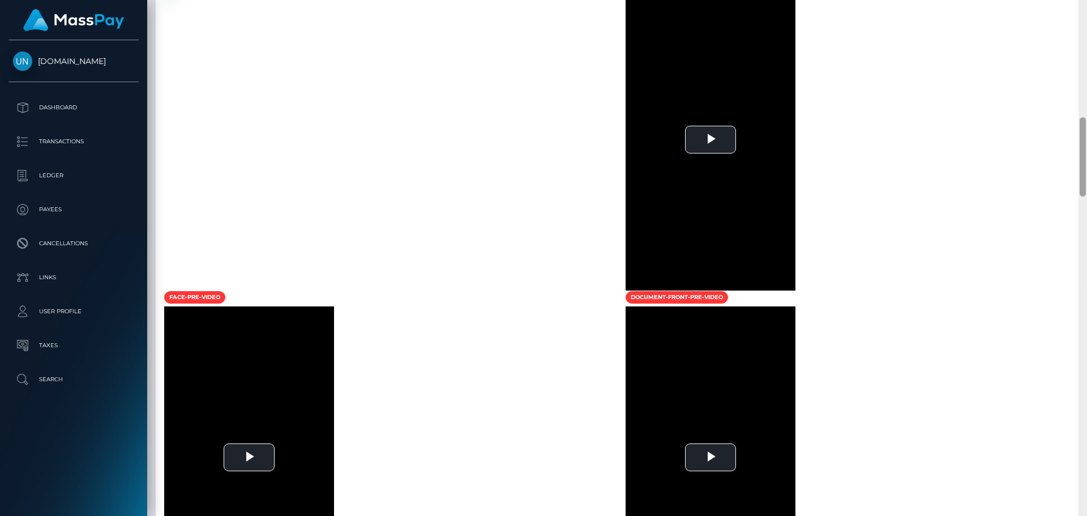
click at [1087, 23] on div at bounding box center [1083, 258] width 8 height 516
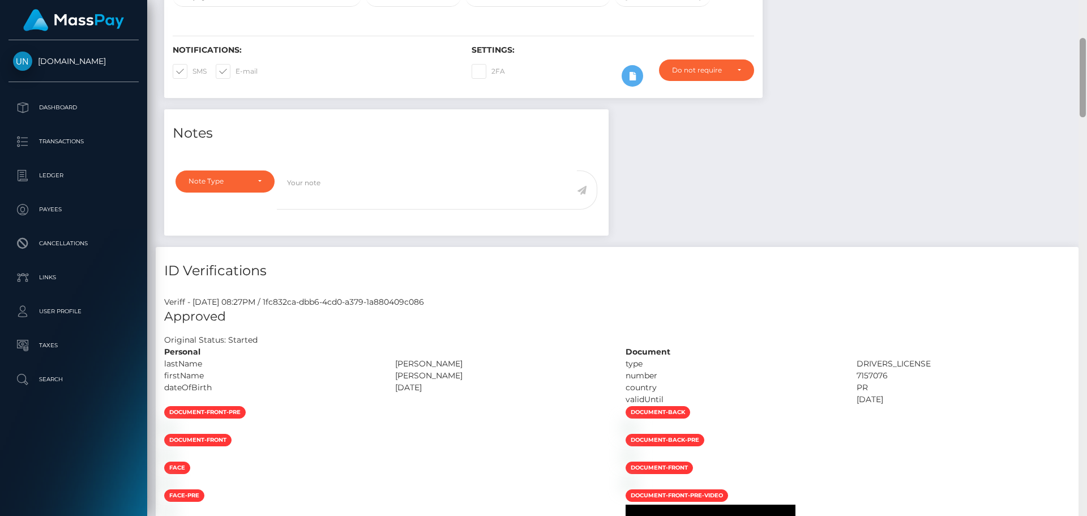
click at [1087, 23] on div "Customer Profile Loading... Loading..." at bounding box center [617, 258] width 940 height 516
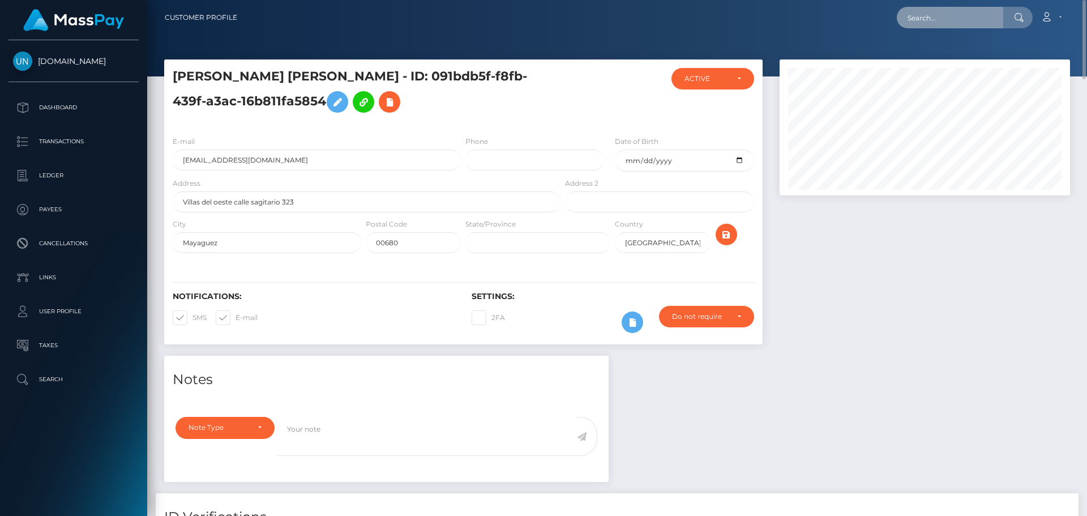
click at [962, 12] on input "text" at bounding box center [950, 18] width 106 height 22
paste input "zephyrus.ytb@gmail.com"
click at [957, 11] on input "zephyrus.ytb@gmail.com" at bounding box center [950, 18] width 106 height 22
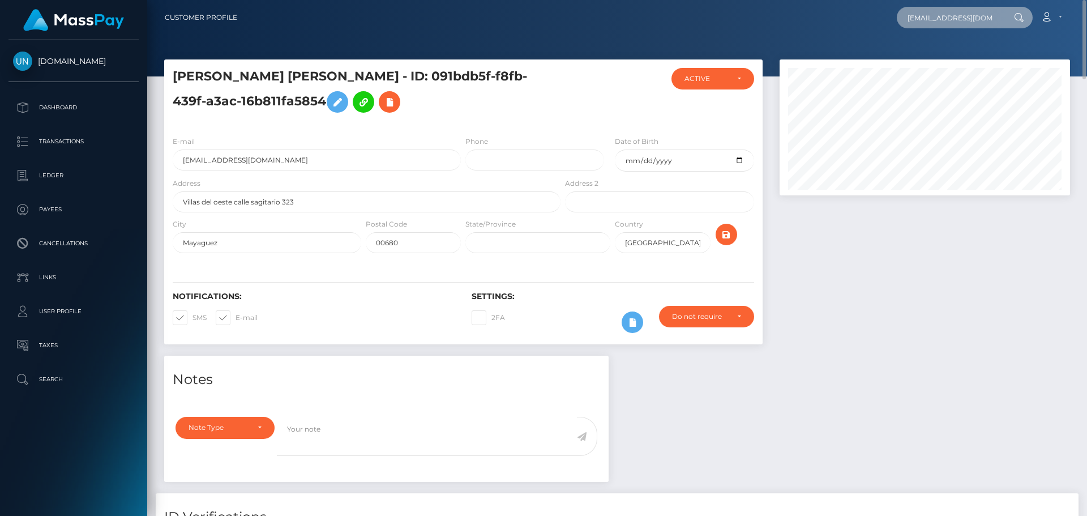
paste input "tintinbf34"
type input "tintinbf34@gmail.com"
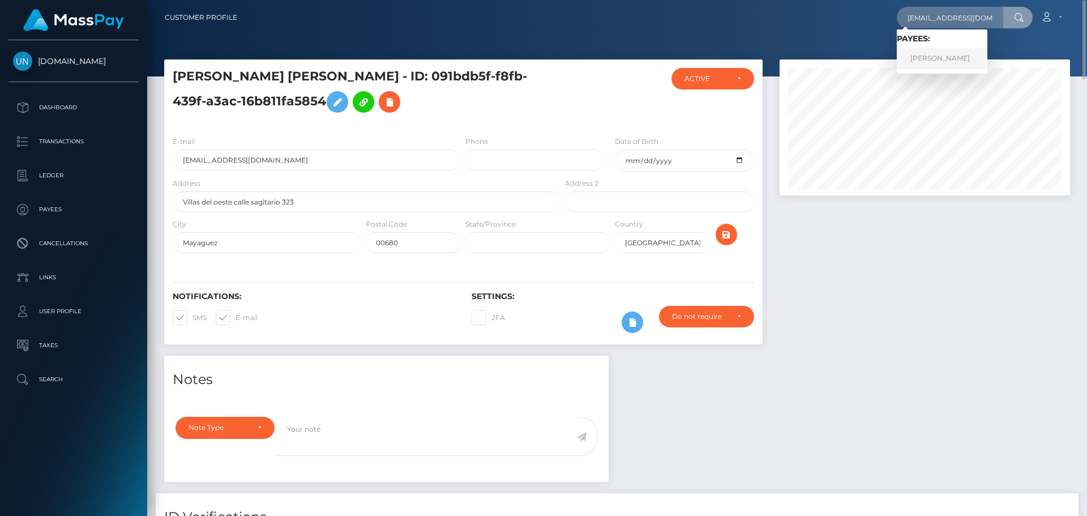
drag, startPoint x: 934, startPoint y: 58, endPoint x: 927, endPoint y: 59, distance: 6.8
click at [935, 58] on link "Valentin BF" at bounding box center [942, 58] width 91 height 21
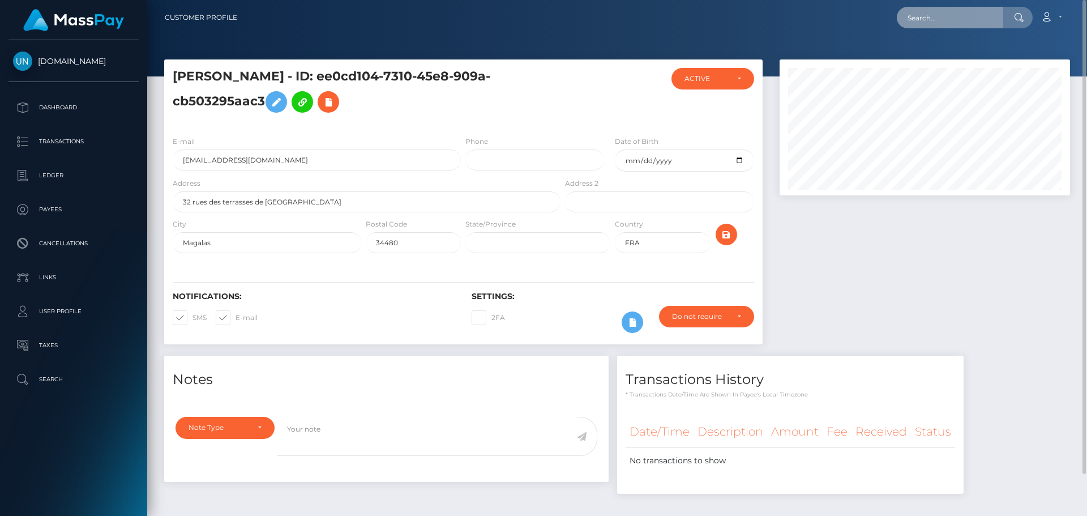
click at [966, 19] on input "text" at bounding box center [950, 18] width 106 height 22
paste input "[EMAIL_ADDRESS][DOMAIN_NAME]"
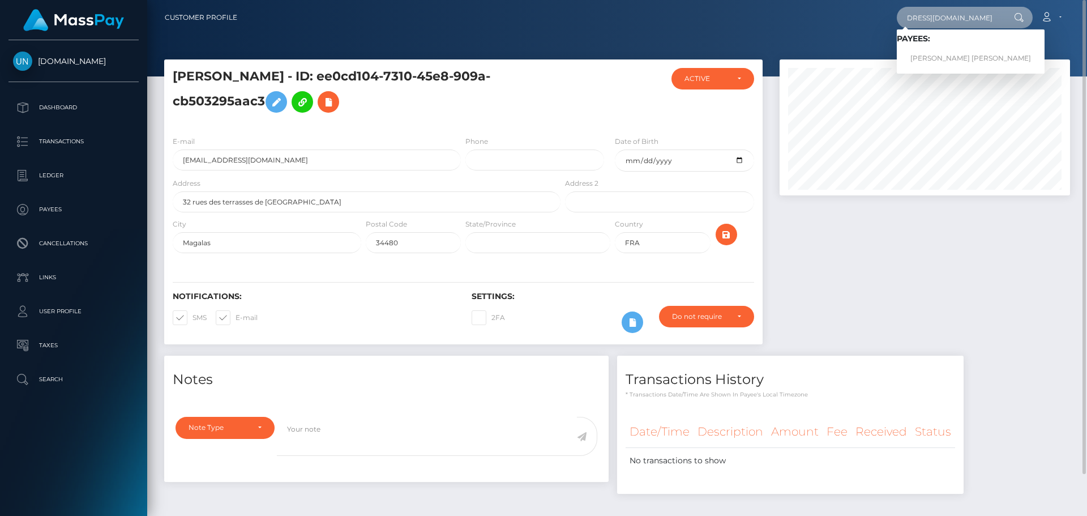
type input "[EMAIL_ADDRESS][DOMAIN_NAME]"
click at [935, 61] on link "[PERSON_NAME] [PERSON_NAME]" at bounding box center [971, 58] width 148 height 21
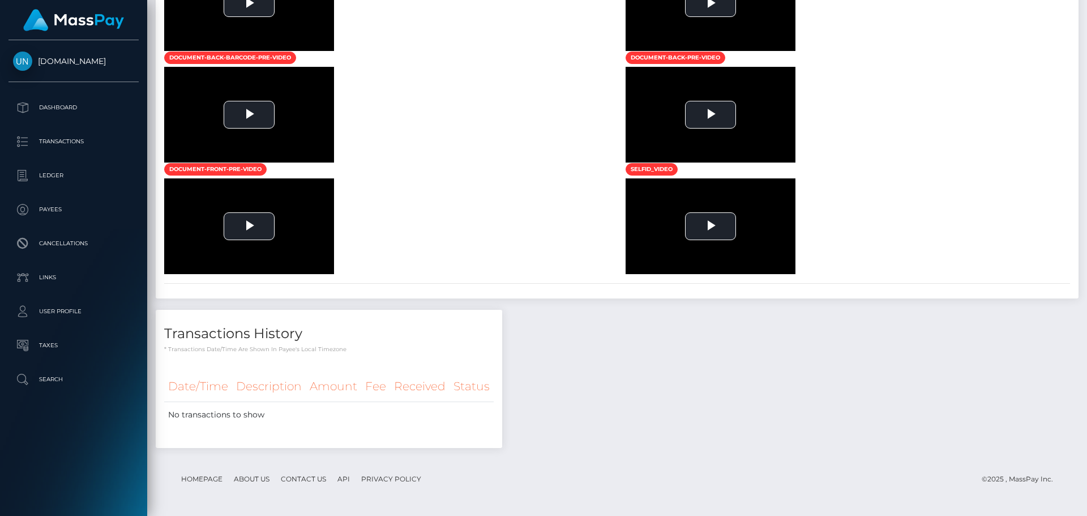
scroll to position [1330, 0]
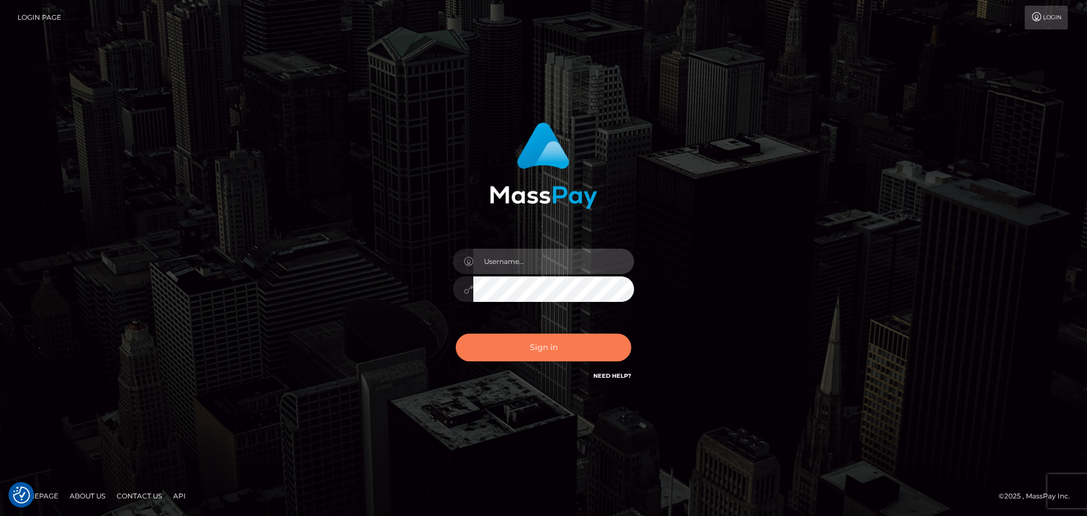
type input "Yassine Slimene"
click at [508, 338] on button "Sign in" at bounding box center [544, 348] width 176 height 28
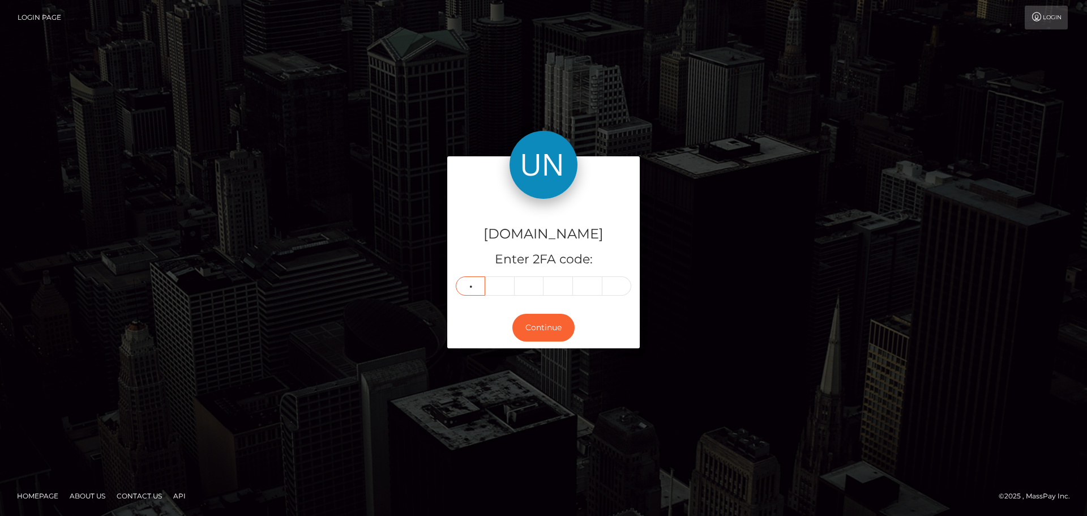
type input "0"
type input "9"
type input "7"
type input "3"
type input "6"
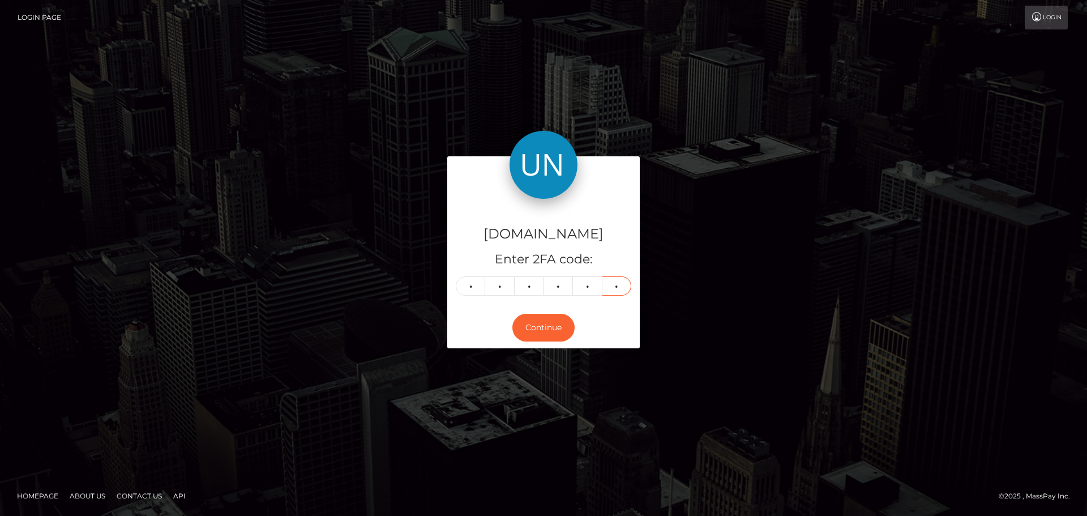
type input "9"
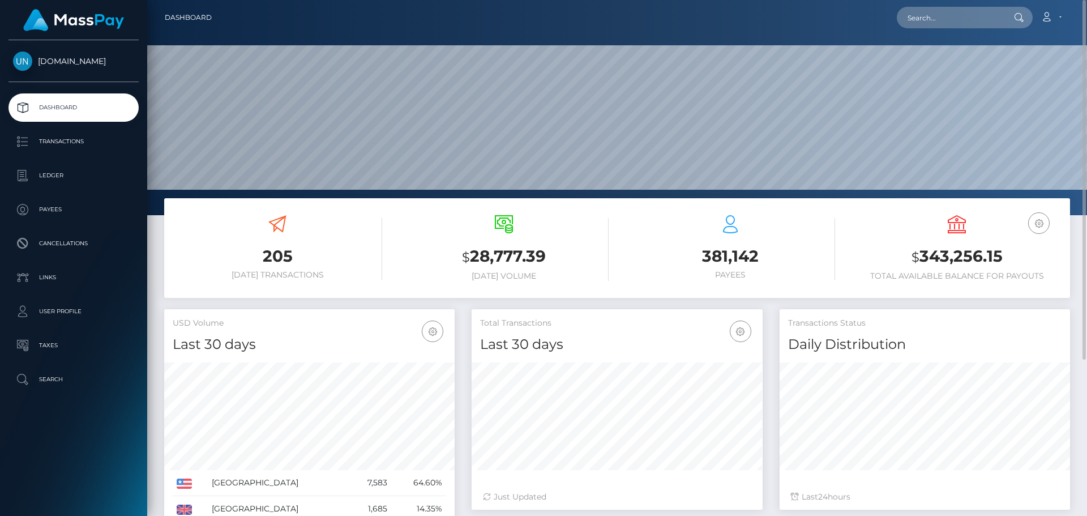
scroll to position [201, 291]
click at [948, 4] on nav "Dashboard Loading... Loading... Account Edit Profile" at bounding box center [617, 17] width 940 height 35
click at [946, 18] on input "text" at bounding box center [950, 18] width 106 height 22
paste input "miroisslav@gmail.com"
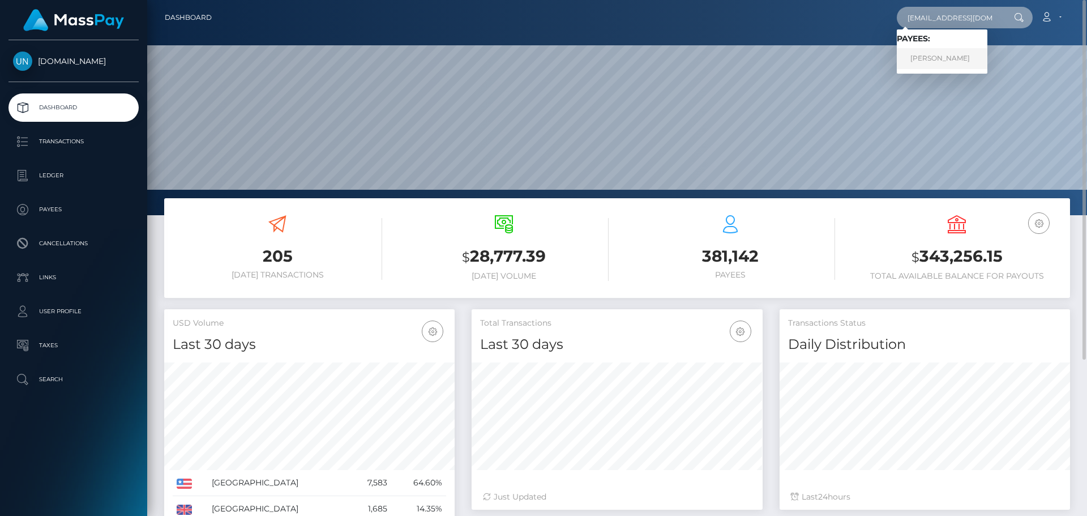
type input "miroisslav@gmail.com"
click at [933, 54] on link "MIRKO MONACO" at bounding box center [942, 58] width 91 height 21
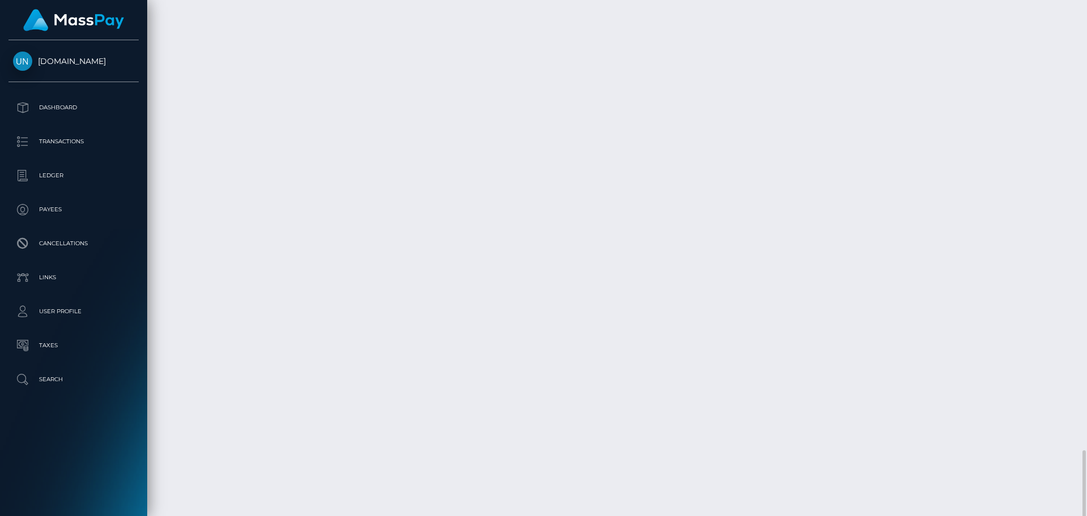
scroll to position [1967, 0]
